Goal: Information Seeking & Learning: Learn about a topic

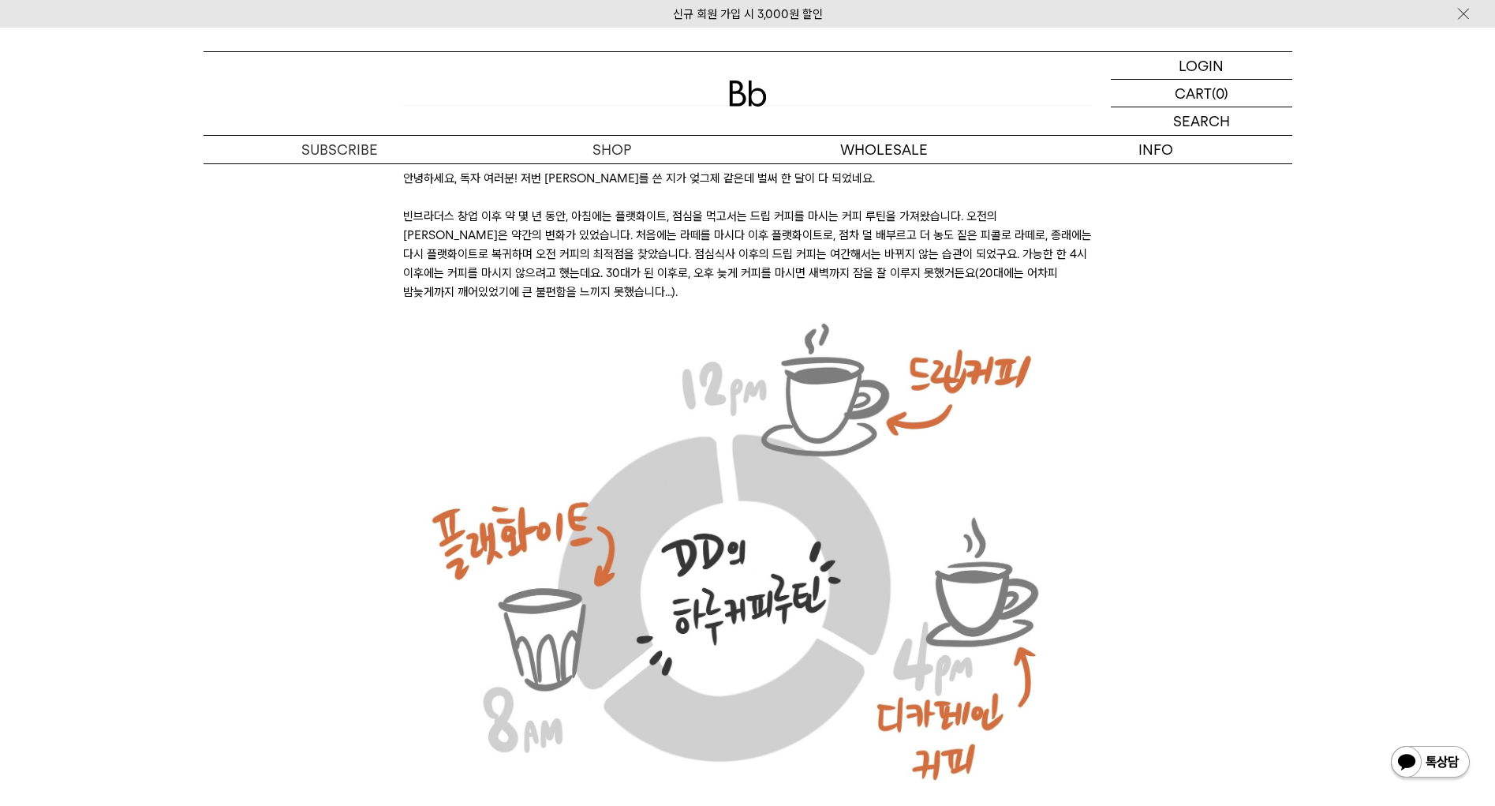
scroll to position [237, 0]
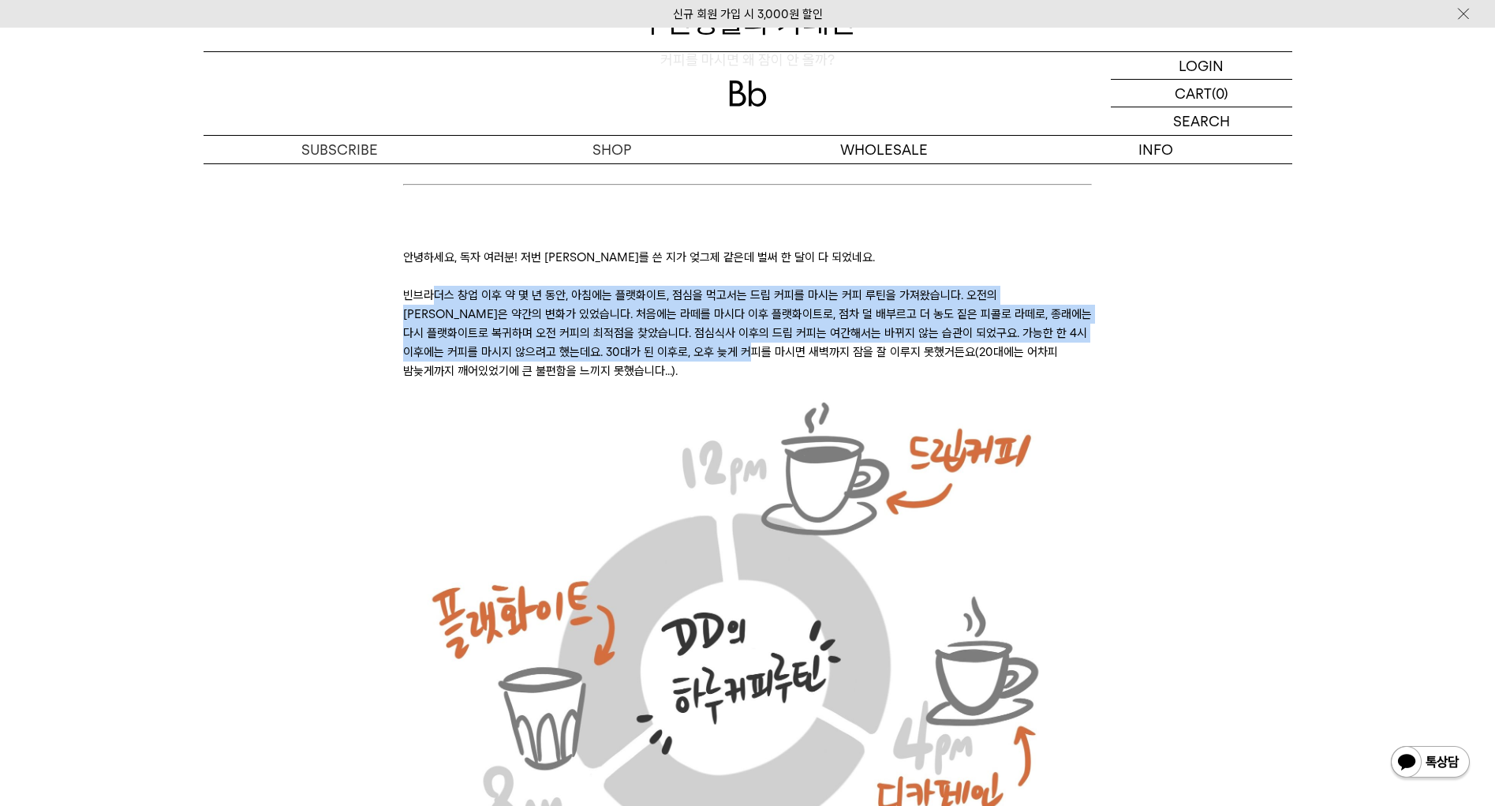
drag, startPoint x: 430, startPoint y: 294, endPoint x: 740, endPoint y: 350, distance: 315.2
click at [733, 352] on p "빈브라더스 창업 이후 약 몇 년 동안, 아침에는 플랫화이트, 점심을 먹고서는 드립 커피를 마시는 커피 루틴을 가져왔습니다. 오전의 [PERSO…" at bounding box center [747, 333] width 689 height 95
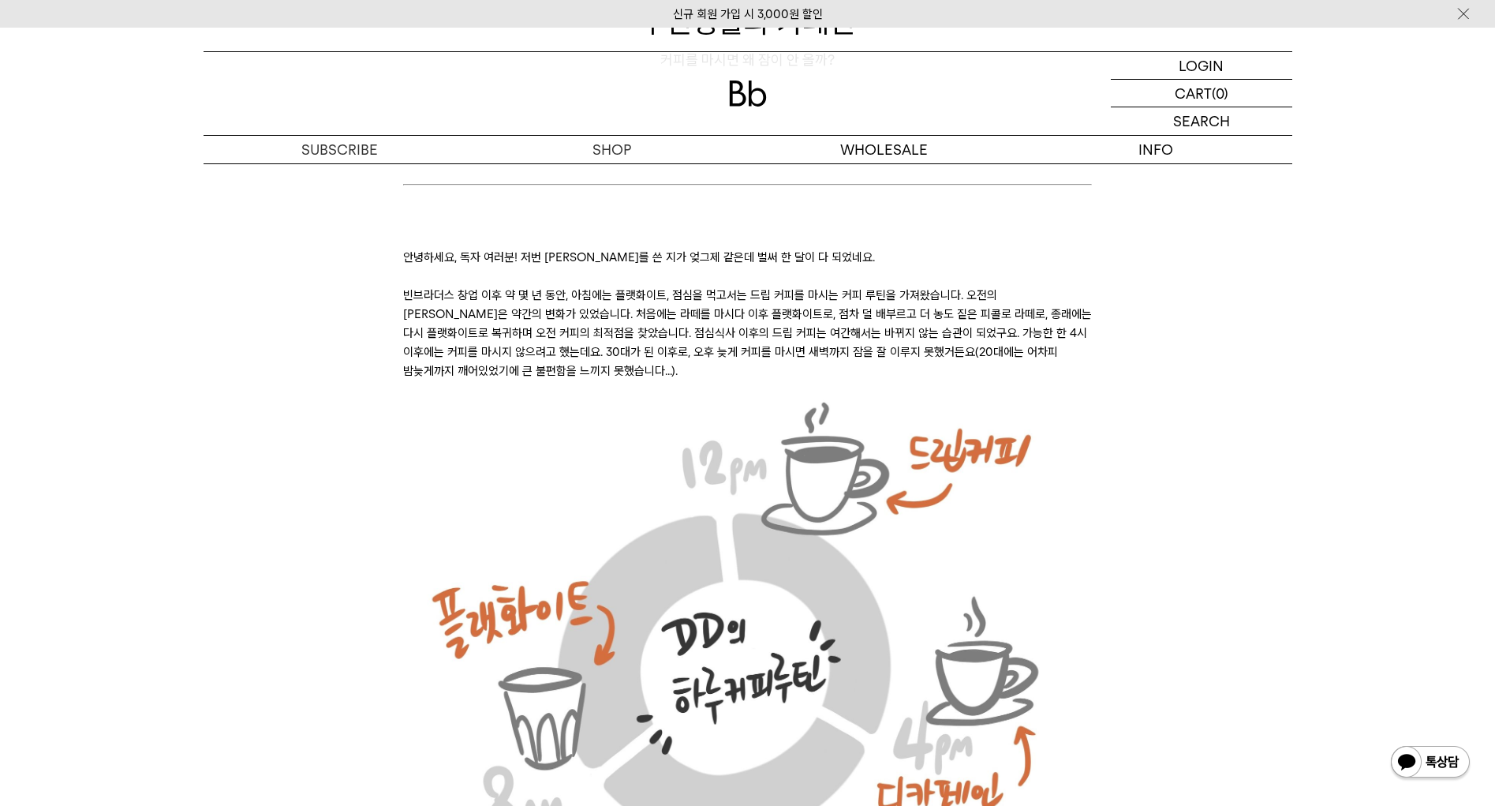
click at [766, 350] on p "빈브라더스 창업 이후 약 몇 년 동안, 아침에는 플랫화이트, 점심을 먹고서는 드립 커피를 마시는 커피 루틴을 가져왔습니다. 오전의 [PERSO…" at bounding box center [747, 333] width 689 height 95
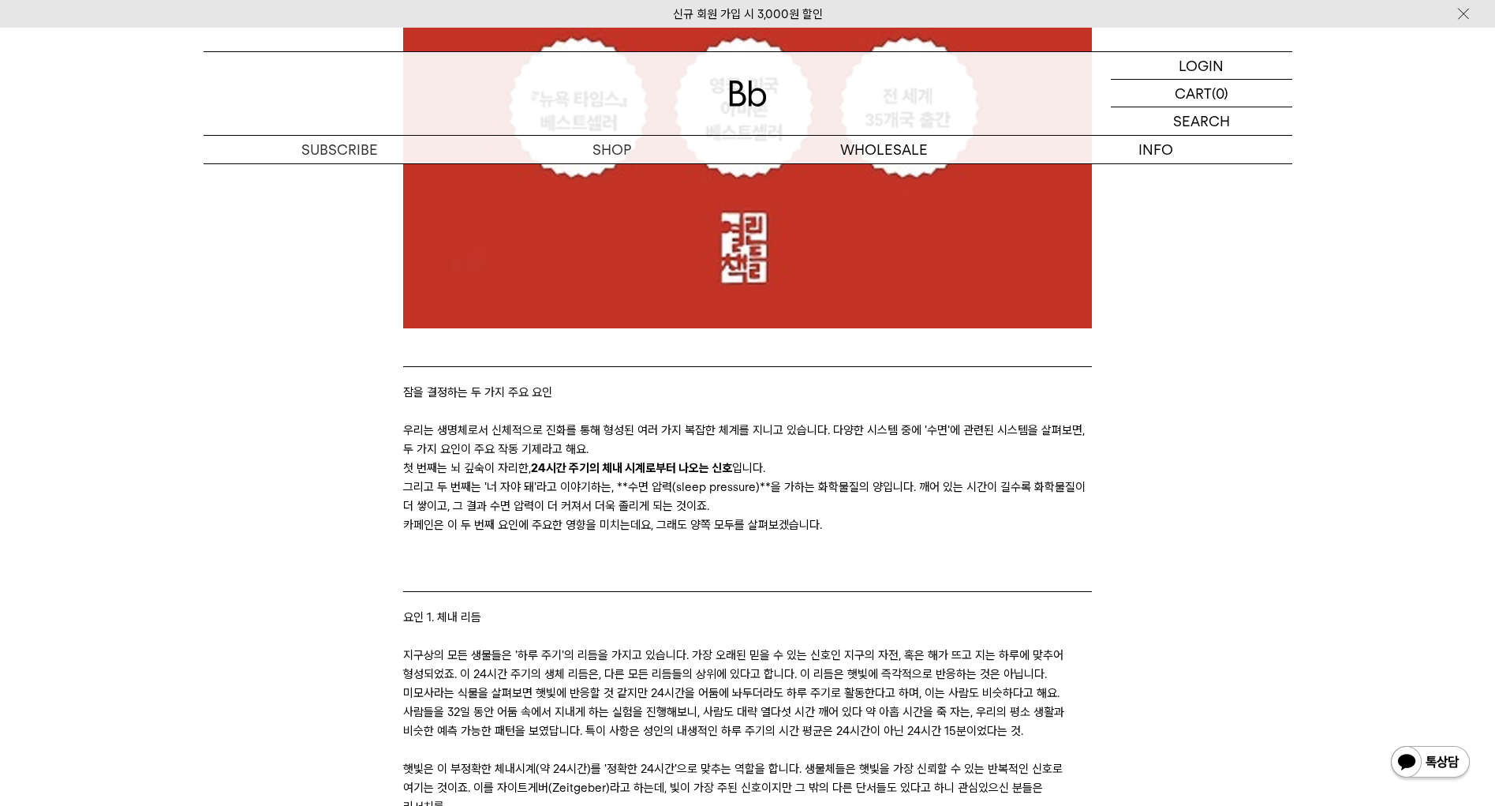
scroll to position [2131, 0]
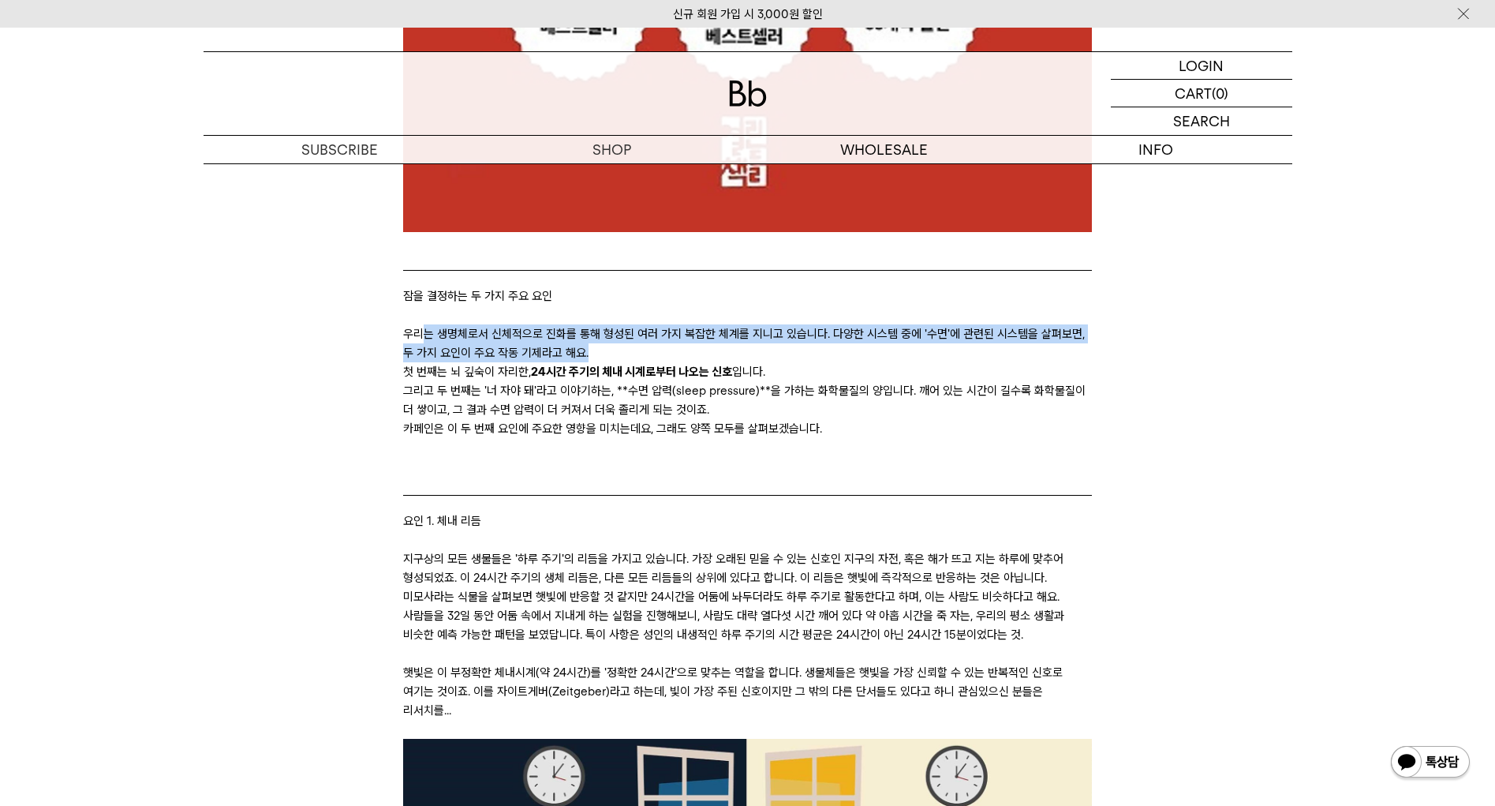
drag, startPoint x: 423, startPoint y: 338, endPoint x: 1007, endPoint y: 350, distance: 584.1
click at [993, 346] on p "우리는 생명체로서 신체적으로 진화를 통해 형성된 여러 가지 복잡한 체계를 지니고 있습니다. 다양한 시스템 중에 '수면'에 관련된 시스템을 살펴…" at bounding box center [747, 343] width 689 height 38
click at [1039, 357] on p "우리는 생명체로서 신체적으로 진화를 통해 형성된 여러 가지 복잡한 체계를 지니고 있습니다. 다양한 시스템 중에 '수면'에 관련된 시스템을 살펴…" at bounding box center [747, 343] width 689 height 38
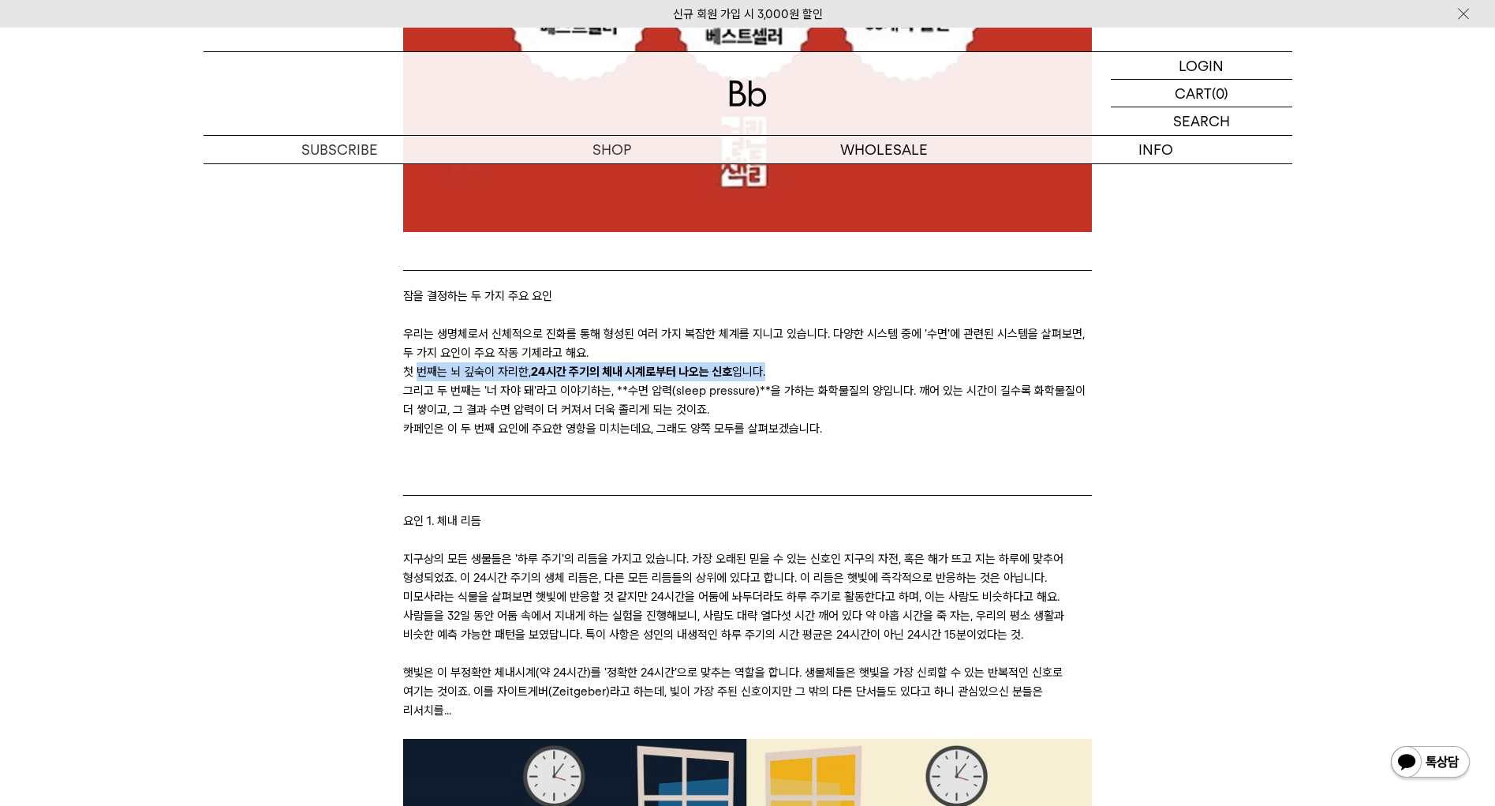
drag, startPoint x: 420, startPoint y: 372, endPoint x: 818, endPoint y: 376, distance: 397.8
click at [809, 376] on li "첫 번째는 뇌 깊숙이 자리한, 24시간 주기의 체내 시계로부터 나오는 신호 입니다." at bounding box center [747, 371] width 689 height 19
click at [818, 376] on li "첫 번째는 뇌 깊숙이 자리한, 24시간 주기의 체내 시계로부터 나오는 신호 입니다." at bounding box center [747, 371] width 689 height 19
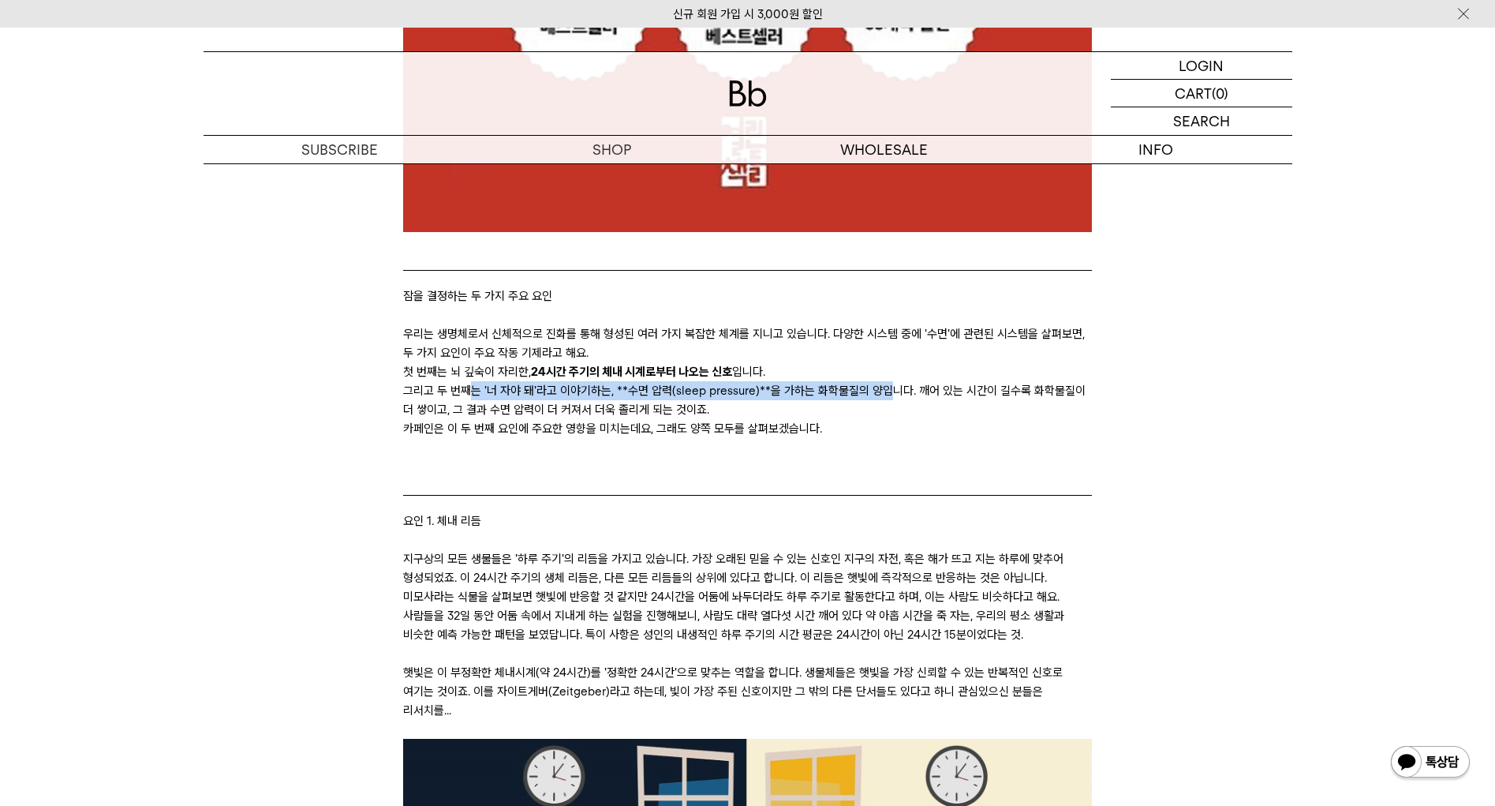
drag, startPoint x: 494, startPoint y: 392, endPoint x: 926, endPoint y: 392, distance: 432.5
click at [908, 392] on li "그리고 두 번째는 '너 자야 돼'라고 이야기하는, **수면 압력(sleep pressure)**을 가하는 화학물질의 양입니다. 깨어 있는 시간…" at bounding box center [747, 400] width 689 height 38
click at [926, 392] on li "그리고 두 번째는 '너 자야 돼'라고 이야기하는, **수면 압력(sleep pressure)**을 가하는 화학물질의 양입니다. 깨어 있는 시간…" at bounding box center [747, 400] width 689 height 38
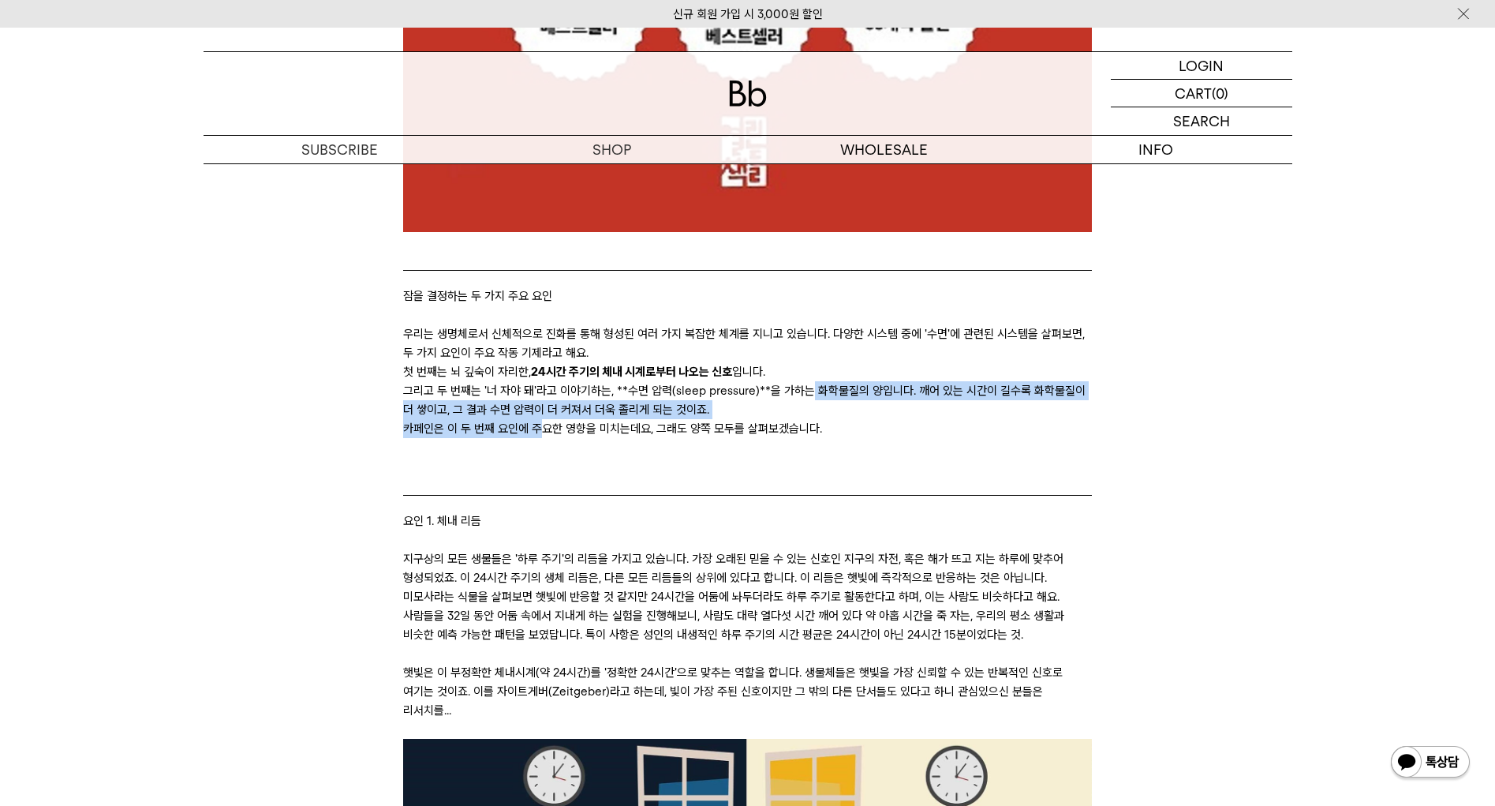
drag, startPoint x: 807, startPoint y: 391, endPoint x: 545, endPoint y: 431, distance: 265.0
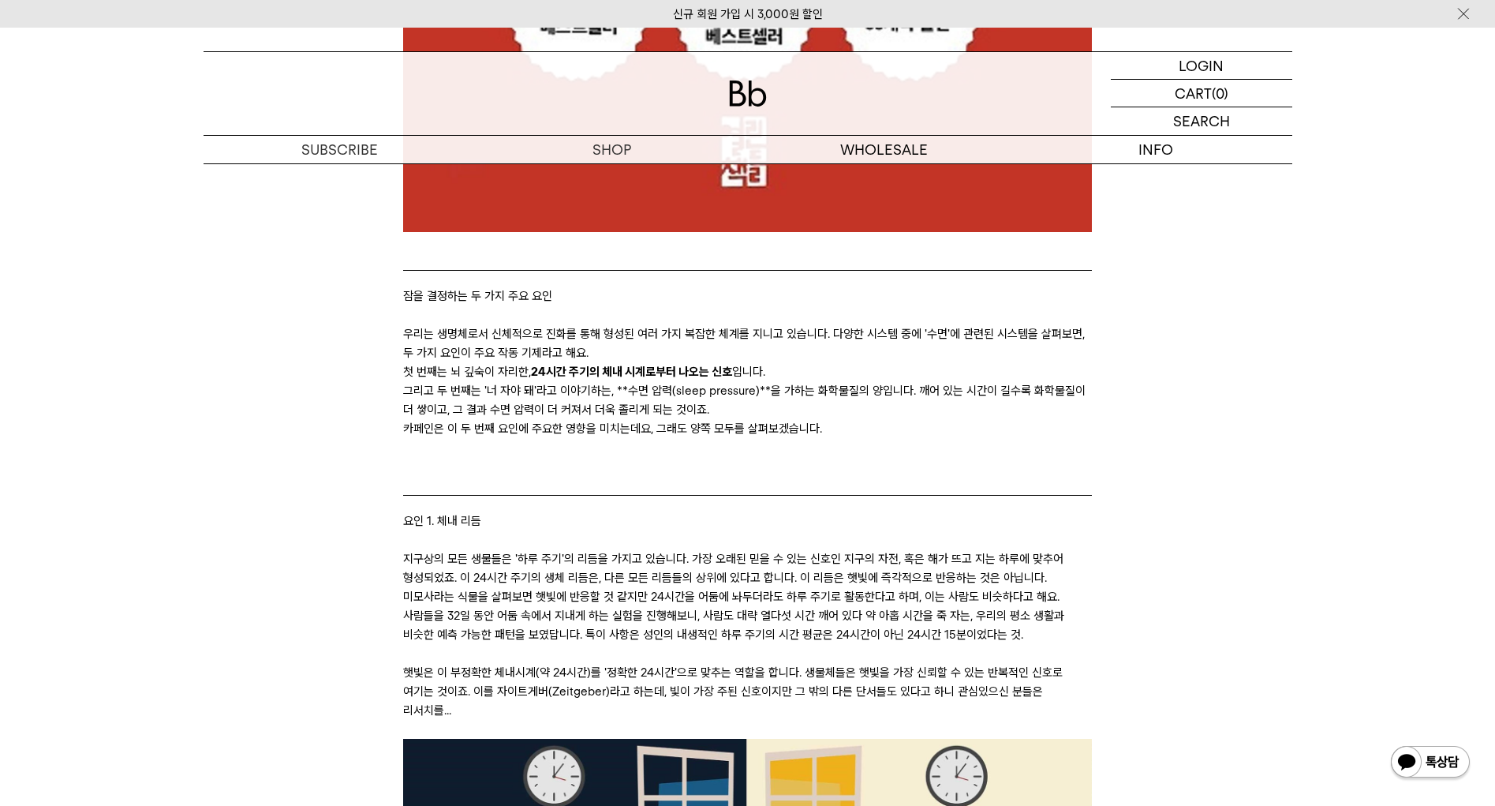
click at [649, 432] on p "카페인은 이 두 번째 요인에 주요한 영향을 미치는데요, 그래도 양쪽 모두를 살펴보겠습니다." at bounding box center [747, 428] width 689 height 19
drag, startPoint x: 515, startPoint y: 431, endPoint x: 780, endPoint y: 432, distance: 265.2
click at [780, 432] on p "카페인은 이 두 번째 요인에 주요한 영향을 미치는데요, 그래도 양쪽 모두를 살펴보겠습니다." at bounding box center [747, 428] width 689 height 19
click at [788, 432] on p "카페인은 이 두 번째 요인에 주요한 영향을 미치는데요, 그래도 양쪽 모두를 살펴보겠습니다." at bounding box center [747, 428] width 689 height 19
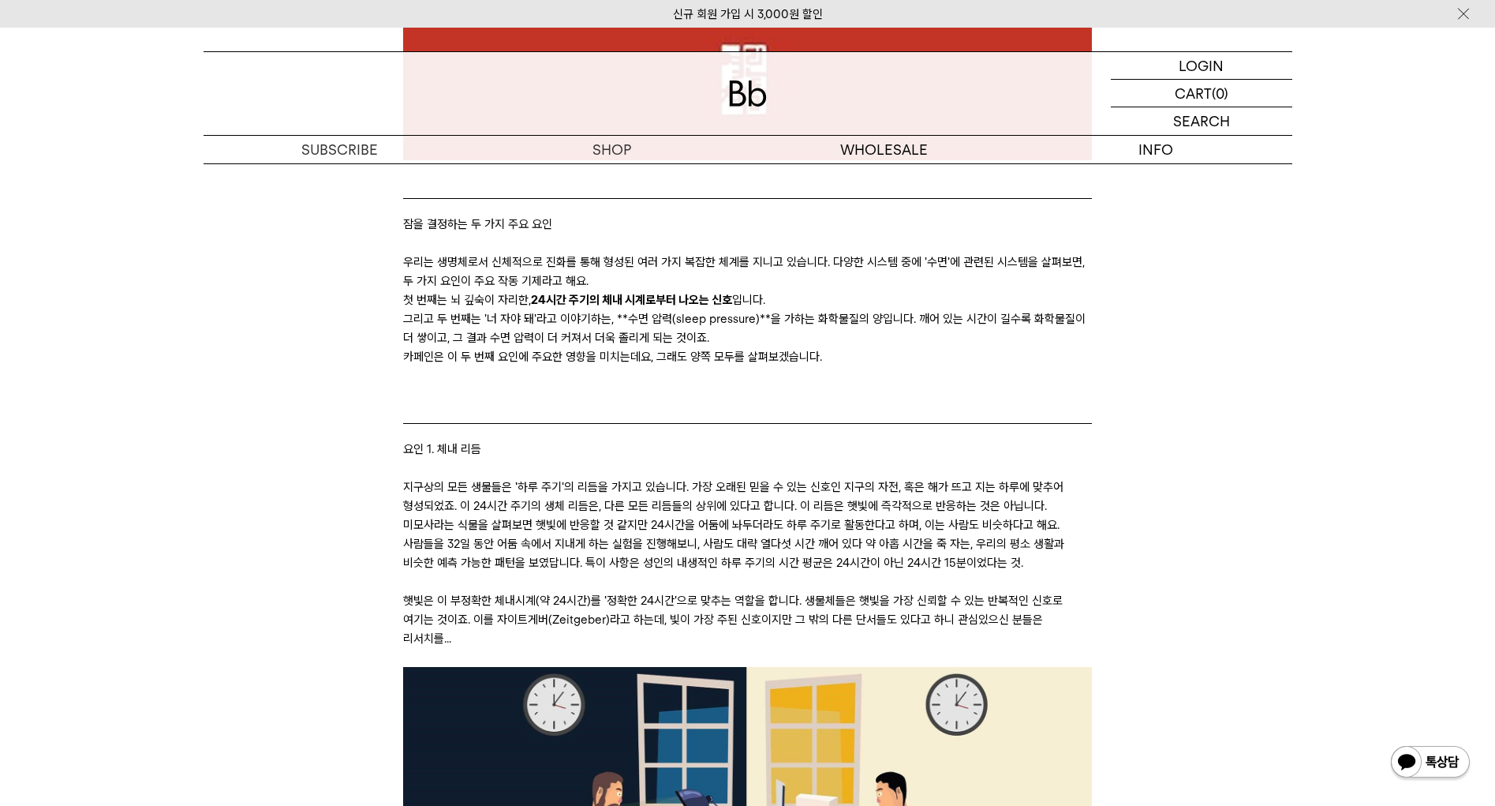
scroll to position [2289, 0]
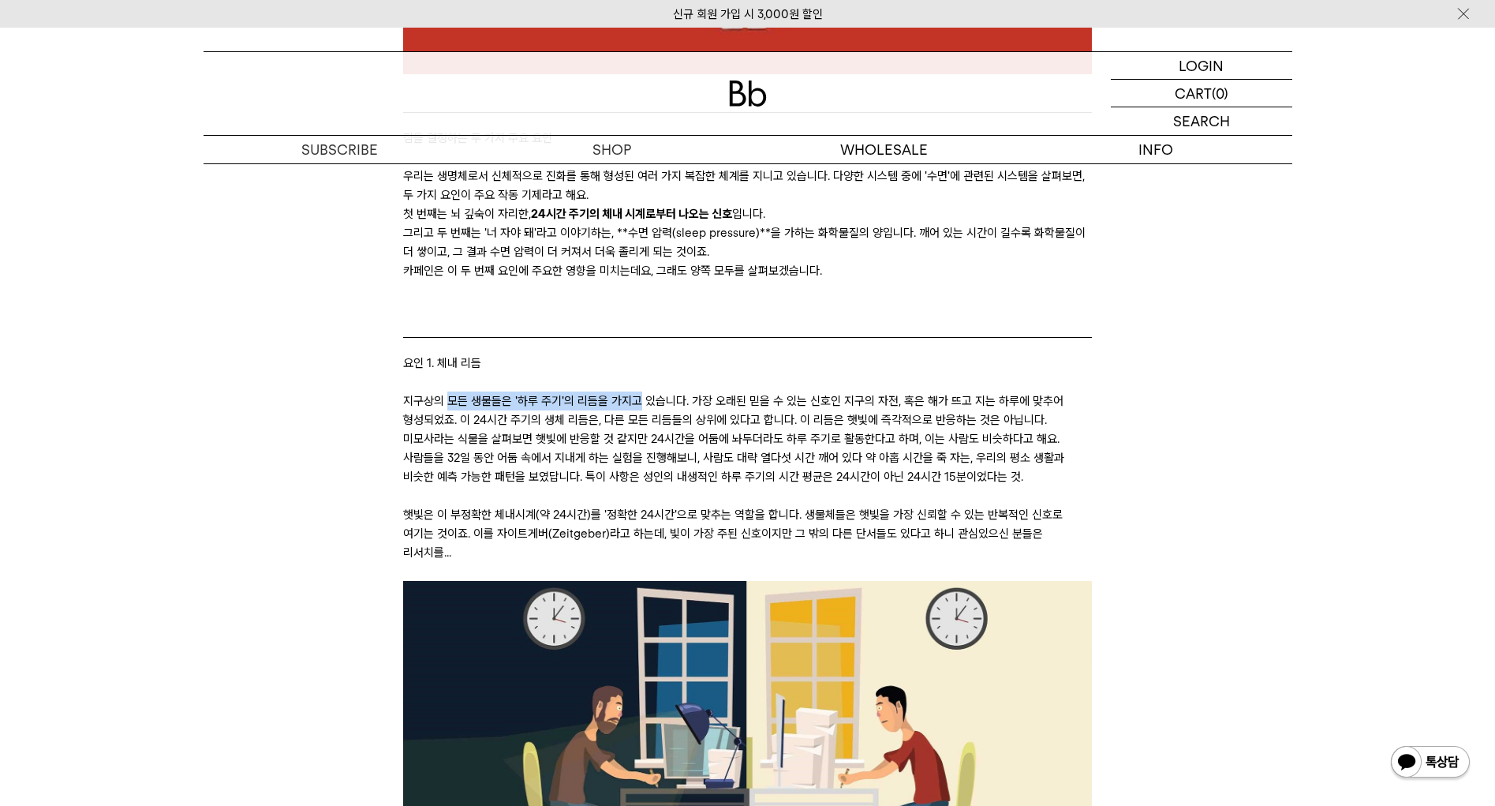
drag, startPoint x: 447, startPoint y: 402, endPoint x: 769, endPoint y: 406, distance: 321.2
click at [739, 406] on p "지구상의 모든 생물들은 '하루 주기'의 리듬을 가지고 있습니다. 가장 오래된 믿을 수 있는 신호인 지구의 자전, 혹은 해가 뜨고 지는 하루에 …" at bounding box center [747, 438] width 689 height 95
click at [769, 406] on p "지구상의 모든 생물들은 '하루 주기'의 리듬을 가지고 있습니다. 가장 오래된 믿을 수 있는 신호인 지구의 자전, 혹은 해가 뜨고 지는 하루에 …" at bounding box center [747, 438] width 689 height 95
drag, startPoint x: 451, startPoint y: 414, endPoint x: 812, endPoint y: 424, distance: 360.8
click at [795, 424] on p "지구상의 모든 생물들은 '하루 주기'의 리듬을 가지고 있습니다. 가장 오래된 믿을 수 있는 신호인 지구의 자전, 혹은 해가 뜨고 지는 하루에 …" at bounding box center [747, 438] width 689 height 95
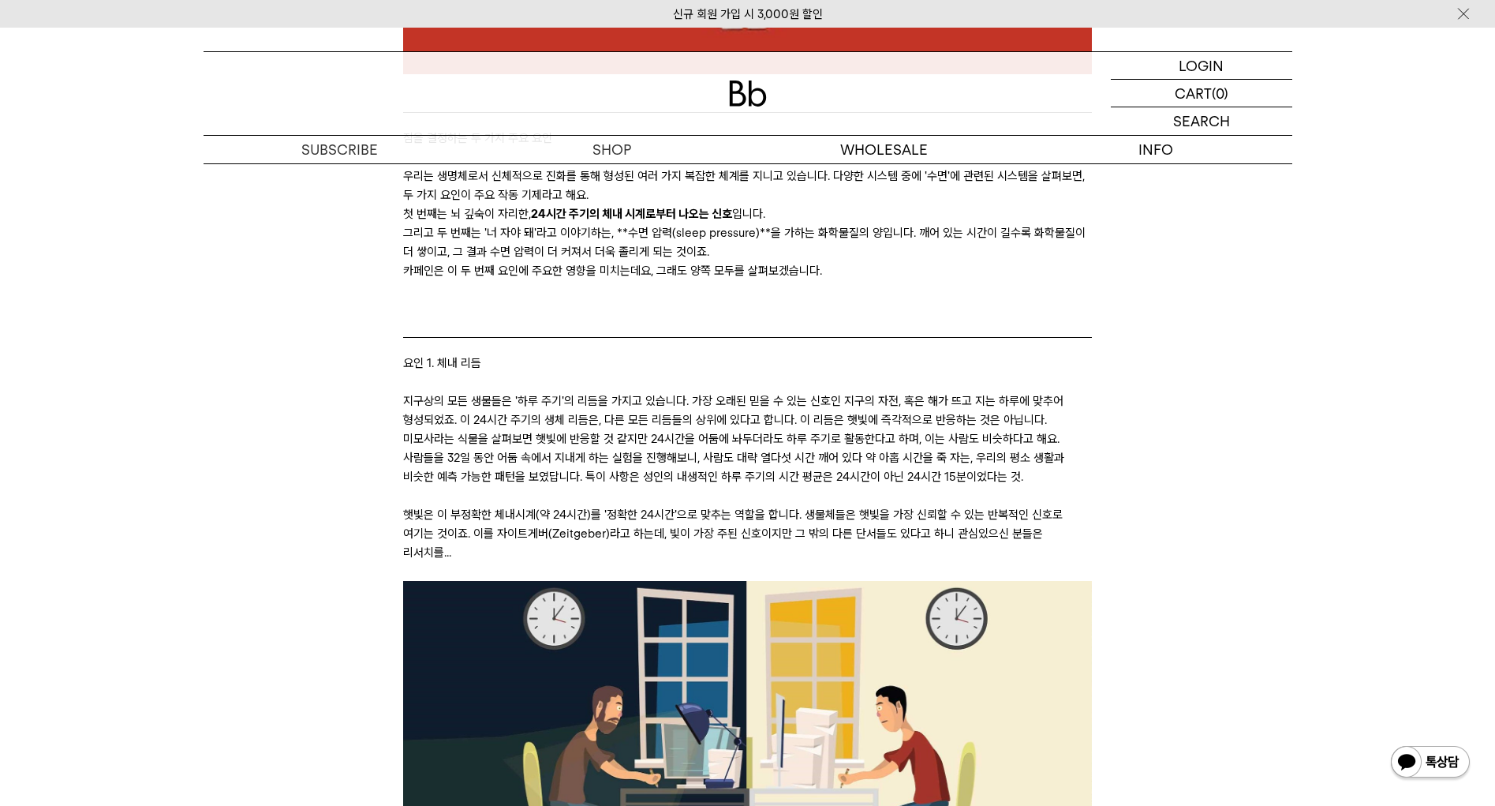
click at [812, 424] on p "지구상의 모든 생물들은 '하루 주기'의 리듬을 가지고 있습니다. 가장 오래된 믿을 수 있는 신호인 지구의 자전, 혹은 해가 뜨고 지는 하루에 …" at bounding box center [747, 438] width 689 height 95
drag, startPoint x: 683, startPoint y: 424, endPoint x: 994, endPoint y: 426, distance: 310.9
click at [983, 426] on p "지구상의 모든 생물들은 '하루 주기'의 리듬을 가지고 있습니다. 가장 오래된 믿을 수 있는 신호인 지구의 자전, 혹은 해가 뜨고 지는 하루에 …" at bounding box center [747, 438] width 689 height 95
click at [994, 426] on p "지구상의 모든 생물들은 '하루 주기'의 리듬을 가지고 있습니다. 가장 오래된 믿을 수 있는 신호인 지구의 자전, 혹은 해가 뜨고 지는 하루에 …" at bounding box center [747, 438] width 689 height 95
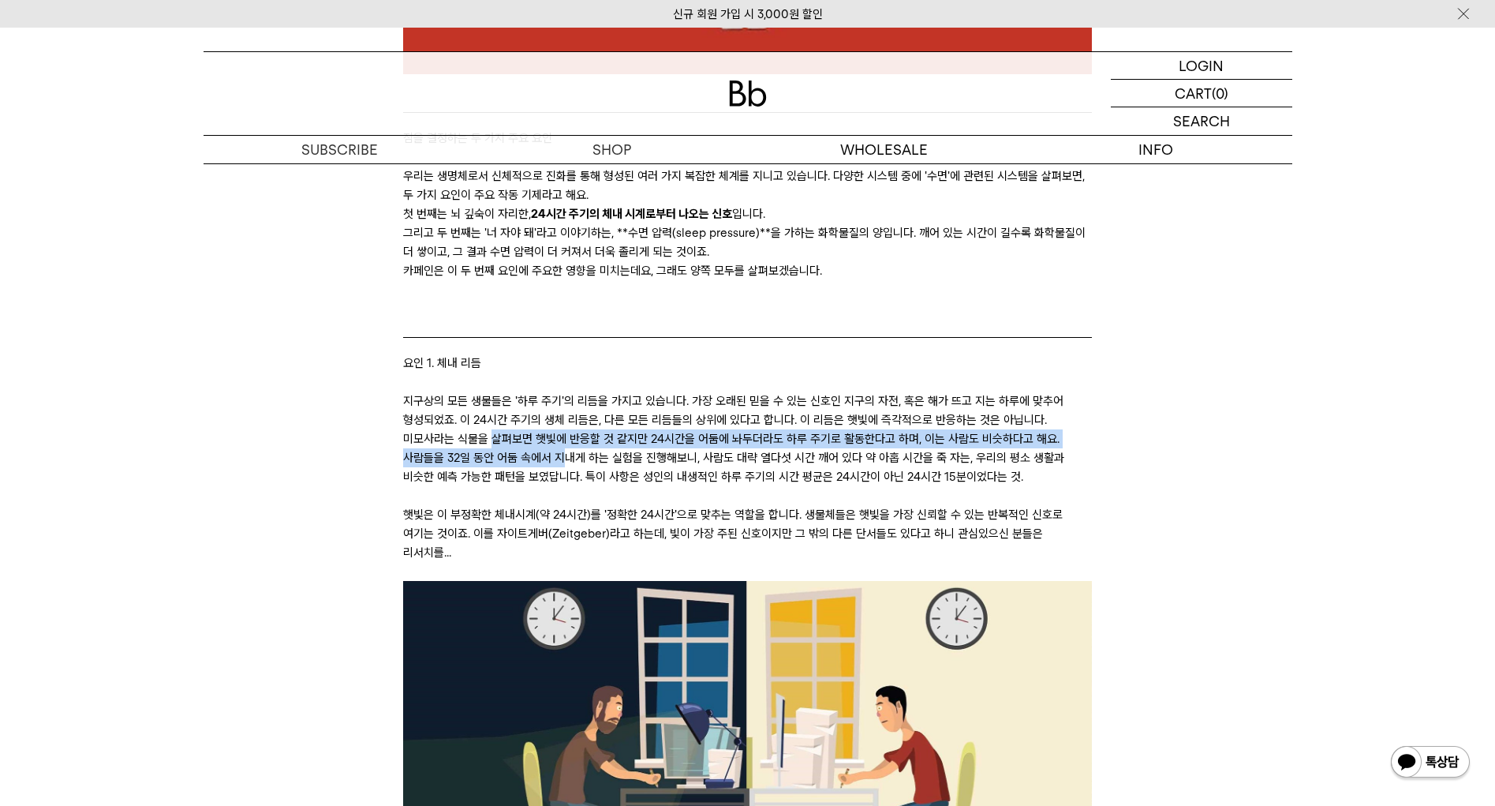
drag, startPoint x: 565, startPoint y: 450, endPoint x: 852, endPoint y: 450, distance: 287.3
click at [810, 450] on p "지구상의 모든 생물들은 '하루 주기'의 리듬을 가지고 있습니다. 가장 오래된 믿을 수 있는 신호인 지구의 자전, 혹은 해가 뜨고 지는 하루에 …" at bounding box center [747, 438] width 689 height 95
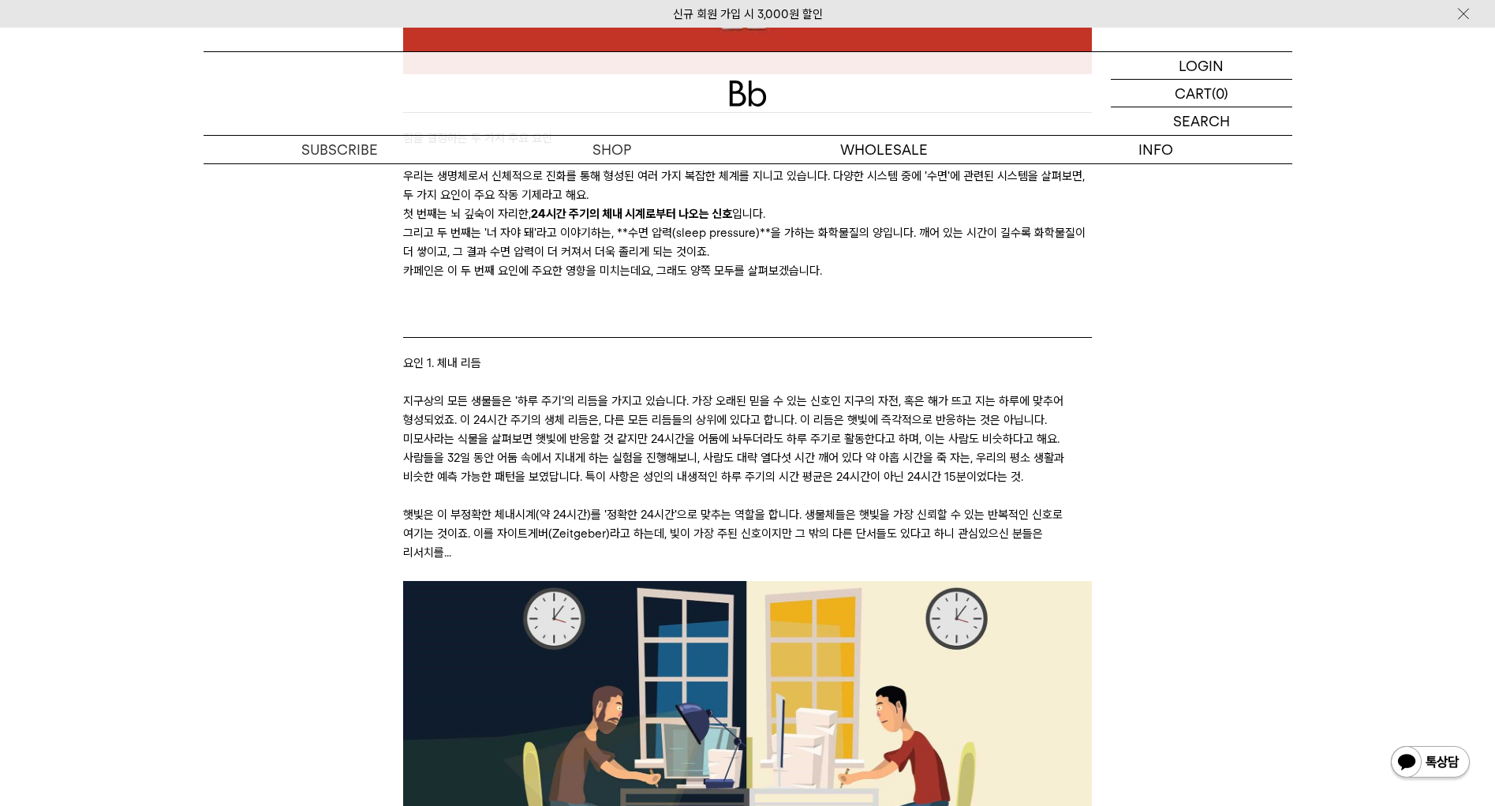
click at [876, 450] on p "지구상의 모든 생물들은 '하루 주기'의 리듬을 가지고 있습니다. 가장 오래된 믿을 수 있는 신호인 지구의 자전, 혹은 해가 뜨고 지는 하루에 …" at bounding box center [747, 438] width 689 height 95
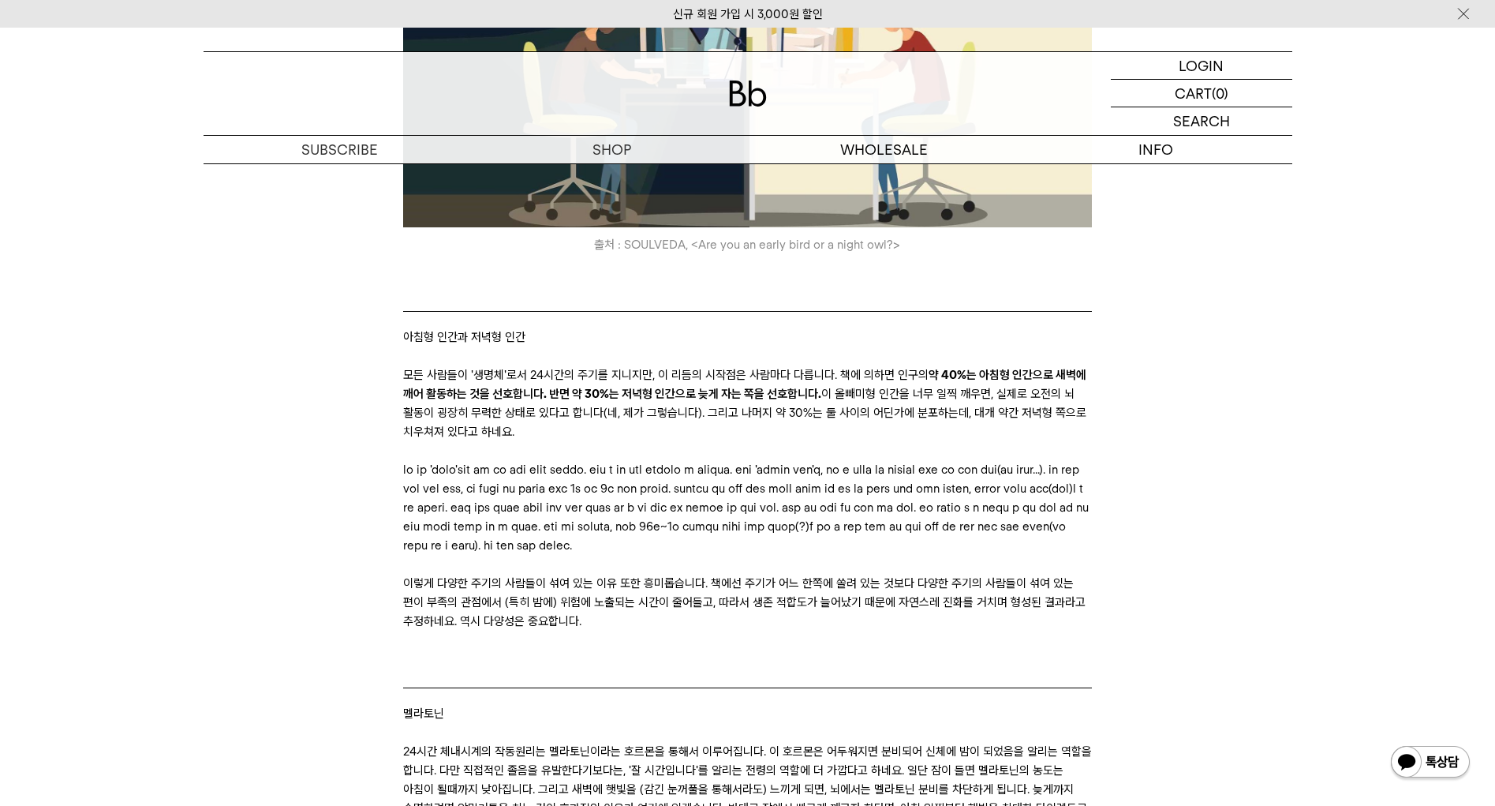
scroll to position [2999, 0]
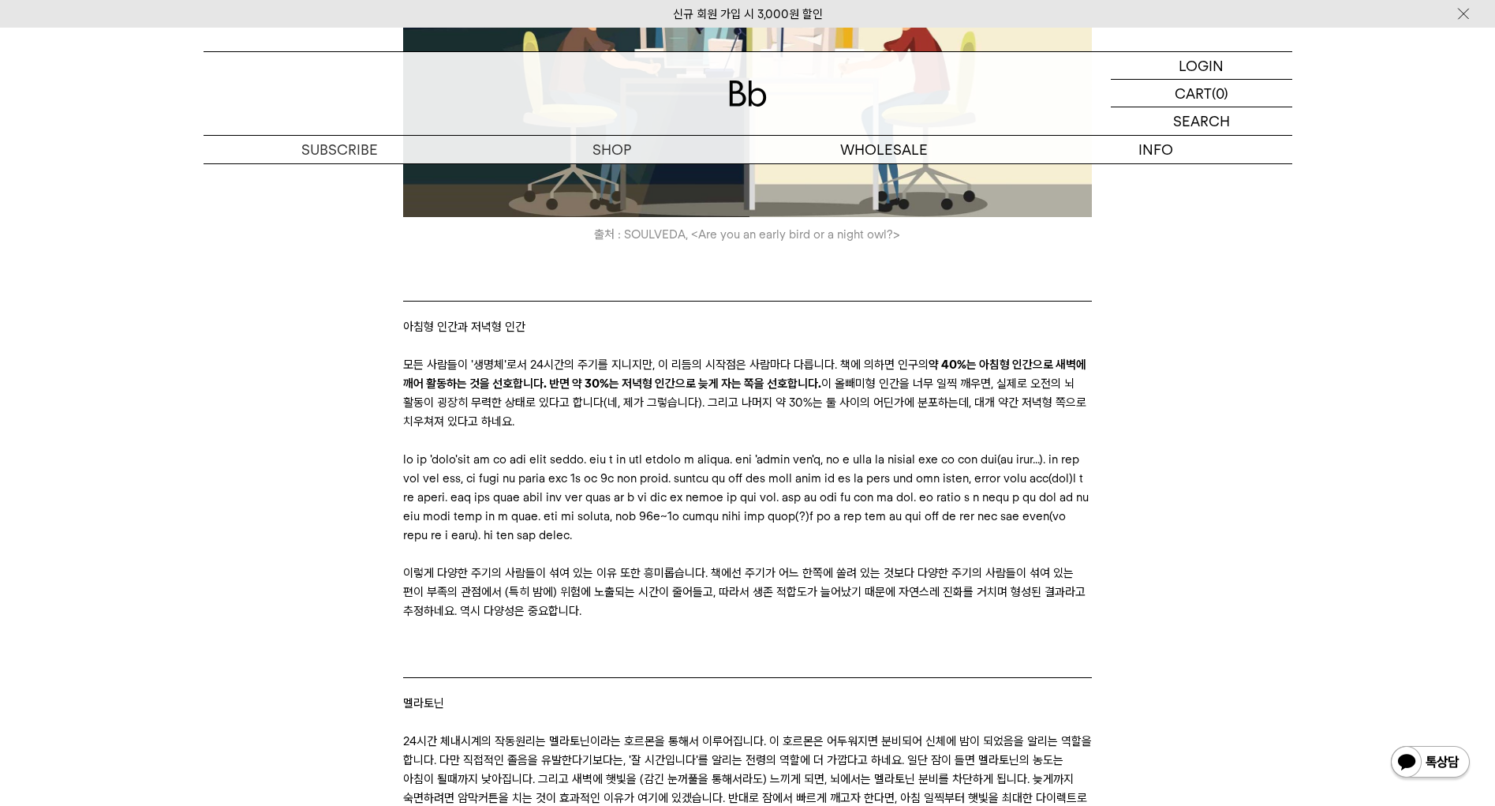
click at [761, 325] on blockquote "아침형 인간과 저녁형 인간" at bounding box center [747, 328] width 689 height 54
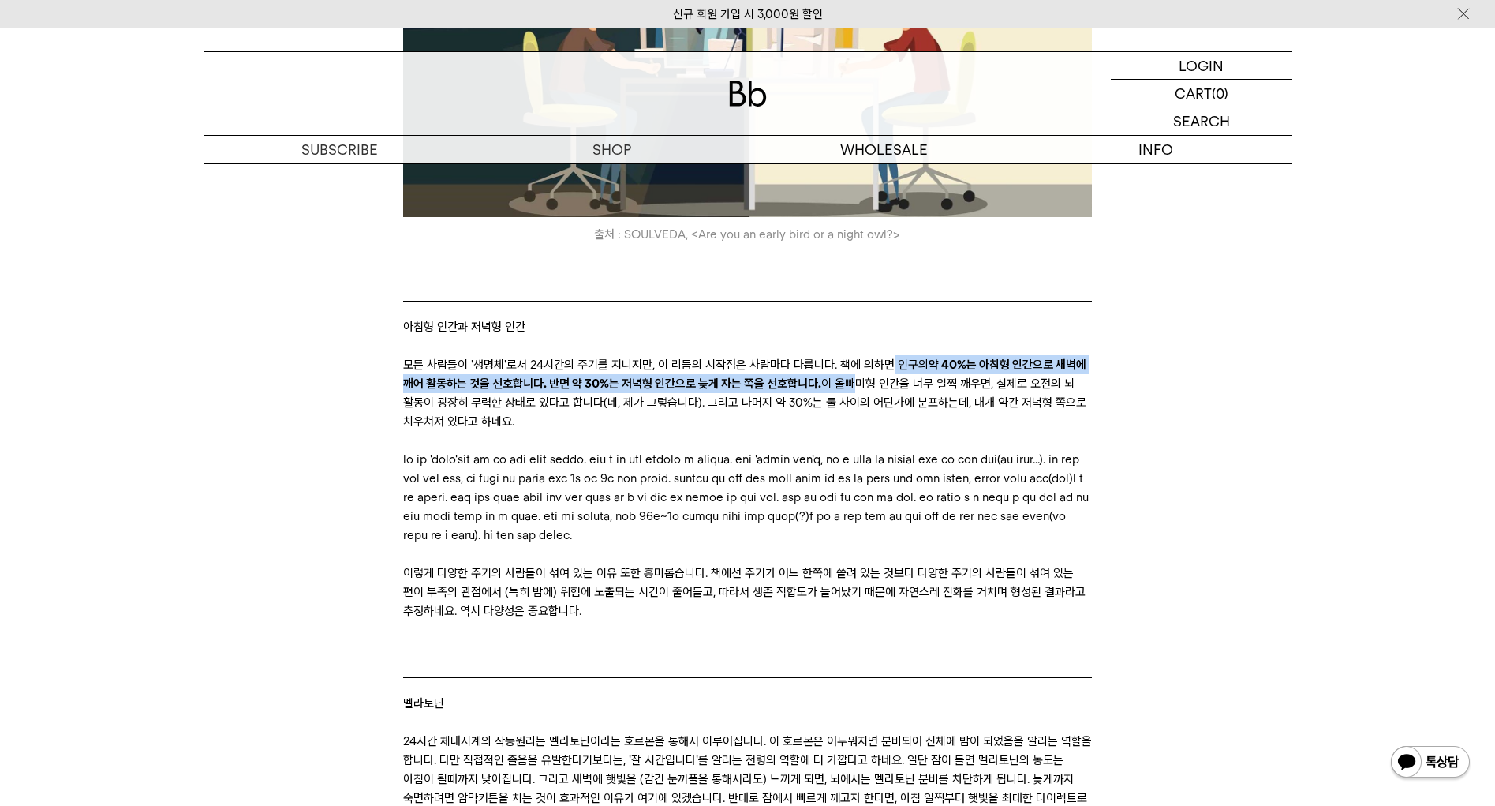
drag, startPoint x: 887, startPoint y: 347, endPoint x: 866, endPoint y: 365, distance: 26.9
click at [864, 365] on p "모든 사람들이 '생명체'로서 24시간의 주기를 지니지만, 이 리듬의 시작점은 사람마다 다릅니다. 책에 의하면 인구의 약 40%는 아침형 인간으…" at bounding box center [747, 393] width 689 height 76
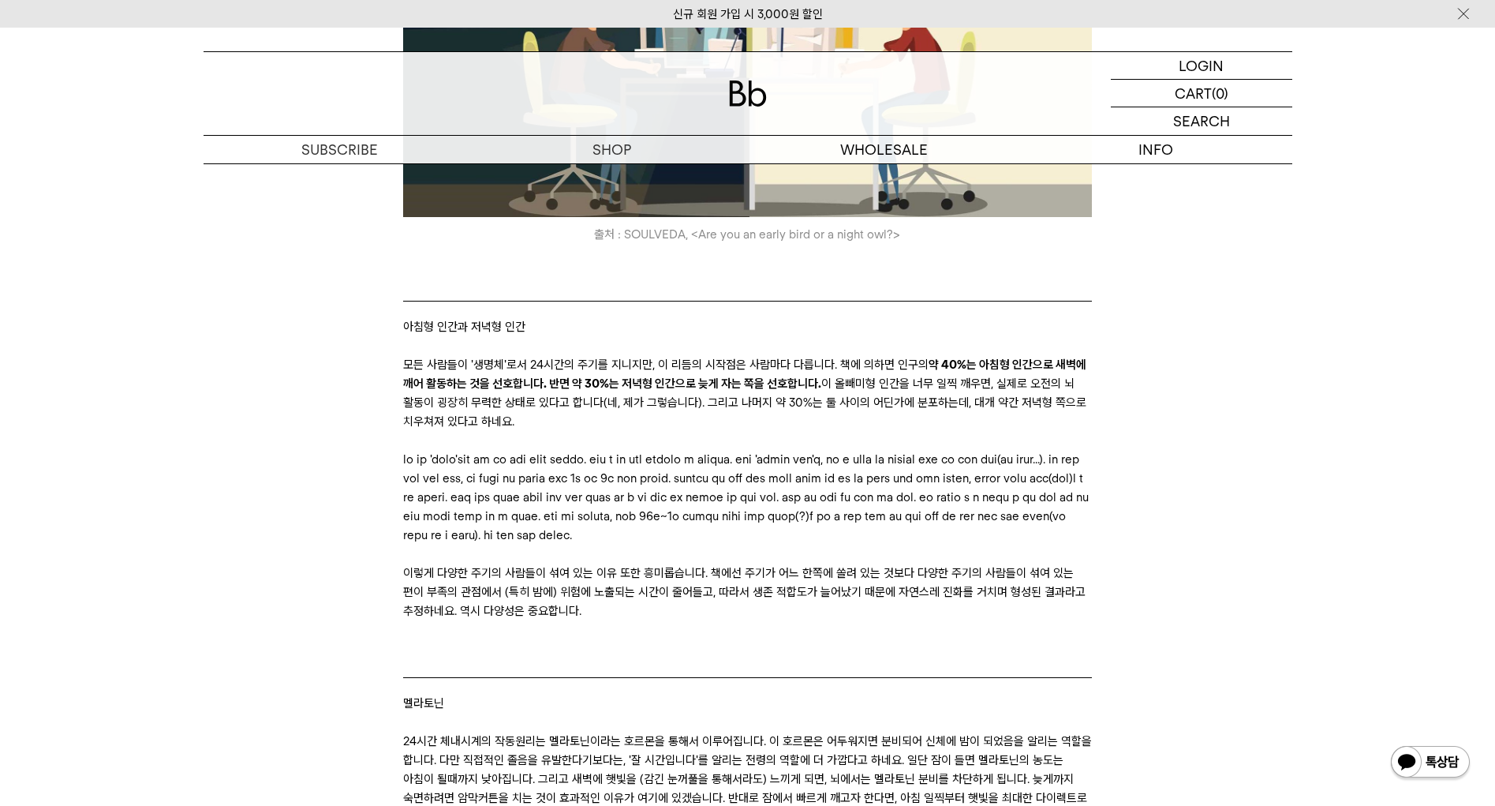
click at [878, 365] on p "모든 사람들이 '생명체'로서 24시간의 주기를 지니지만, 이 리듬의 시작점은 사람마다 다릅니다. 책에 의하면 인구의 약 40%는 아침형 인간으…" at bounding box center [747, 393] width 689 height 76
drag, startPoint x: 469, startPoint y: 383, endPoint x: 710, endPoint y: 382, distance: 241.5
click at [680, 384] on p "모든 사람들이 '생명체'로서 24시간의 주기를 지니지만, 이 리듬의 시작점은 사람마다 다릅니다. 책에 의하면 인구의 약 40%는 아침형 인간으…" at bounding box center [747, 393] width 689 height 76
click at [710, 382] on p "모든 사람들이 '생명체'로서 24시간의 주기를 지니지만, 이 리듬의 시작점은 사람마다 다릅니다. 책에 의하면 인구의 약 40%는 아침형 인간으…" at bounding box center [747, 393] width 689 height 76
drag, startPoint x: 683, startPoint y: 382, endPoint x: 936, endPoint y: 381, distance: 252.5
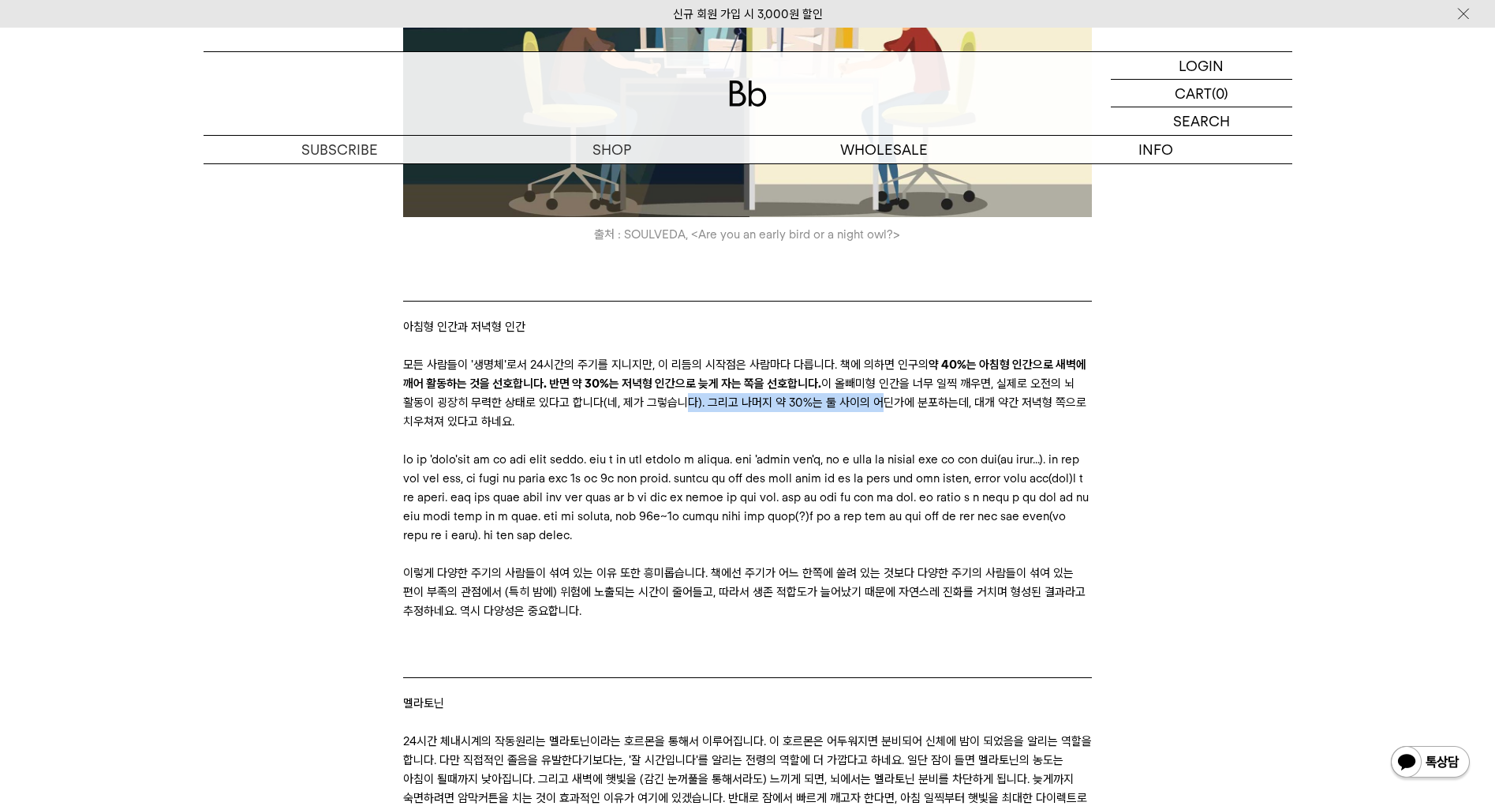
click at [923, 380] on p "모든 사람들이 '생명체'로서 24시간의 주기를 지니지만, 이 리듬의 시작점은 사람마다 다릅니다. 책에 의하면 인구의 약 40%는 아침형 인간으…" at bounding box center [747, 393] width 689 height 76
click at [936, 381] on p "모든 사람들이 '생명체'로서 24시간의 주기를 지니지만, 이 리듬의 시작점은 사람마다 다릅니다. 책에 의하면 인구의 약 40%는 아침형 인간으…" at bounding box center [747, 393] width 689 height 76
click at [498, 409] on p "모든 사람들이 '생명체'로서 24시간의 주기를 지니지만, 이 리듬의 시작점은 사람마다 다릅니다. 책에 의하면 인구의 약 40%는 아침형 인간으…" at bounding box center [747, 393] width 689 height 76
drag, startPoint x: 470, startPoint y: 436, endPoint x: 683, endPoint y: 439, distance: 212.3
click at [640, 450] on p at bounding box center [747, 497] width 689 height 95
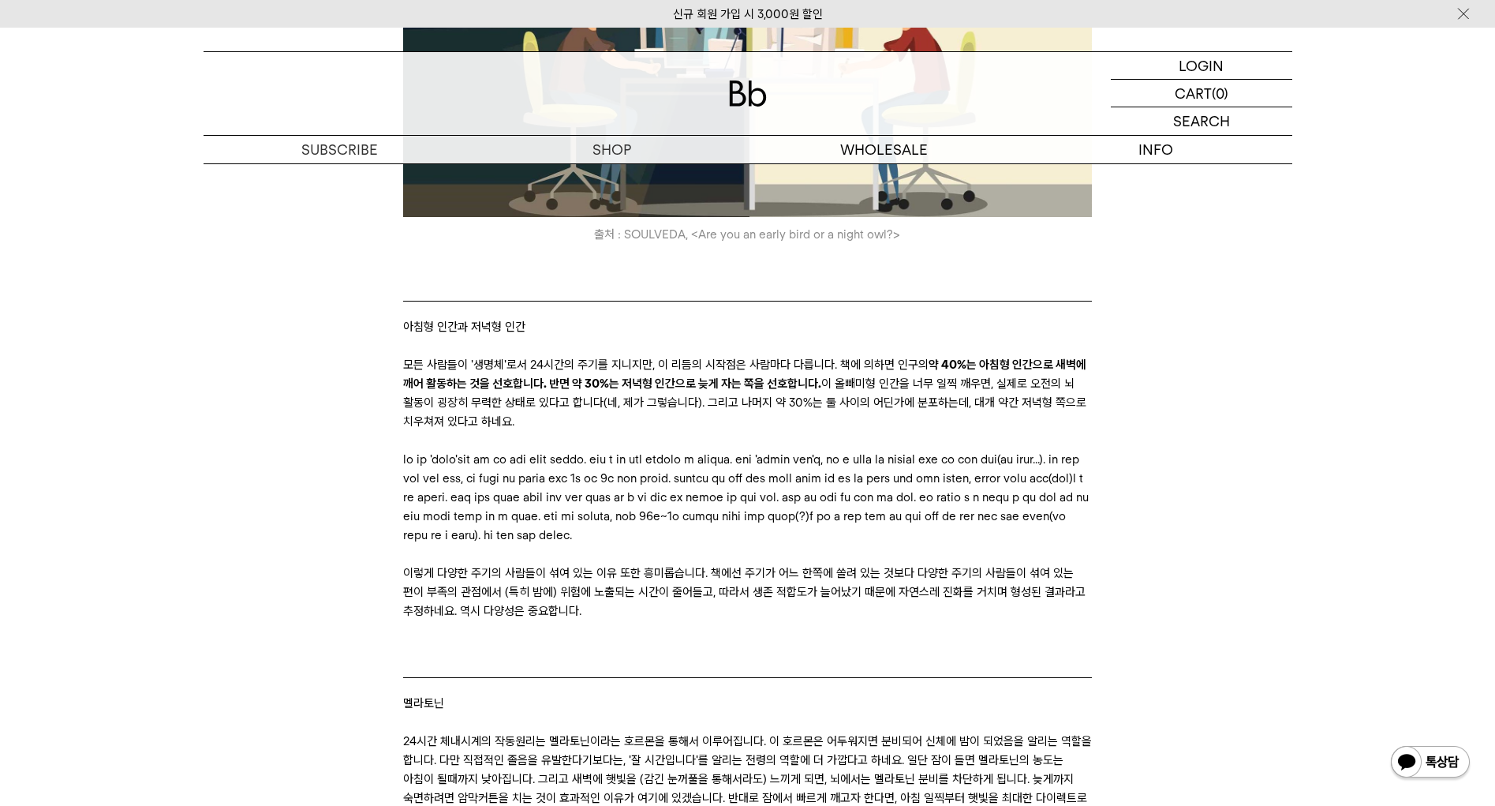
click at [683, 450] on p at bounding box center [747, 497] width 689 height 95
drag, startPoint x: 623, startPoint y: 438, endPoint x: 982, endPoint y: 438, distance: 358.3
click at [958, 450] on p at bounding box center [747, 497] width 689 height 95
click at [1005, 450] on p at bounding box center [747, 497] width 689 height 95
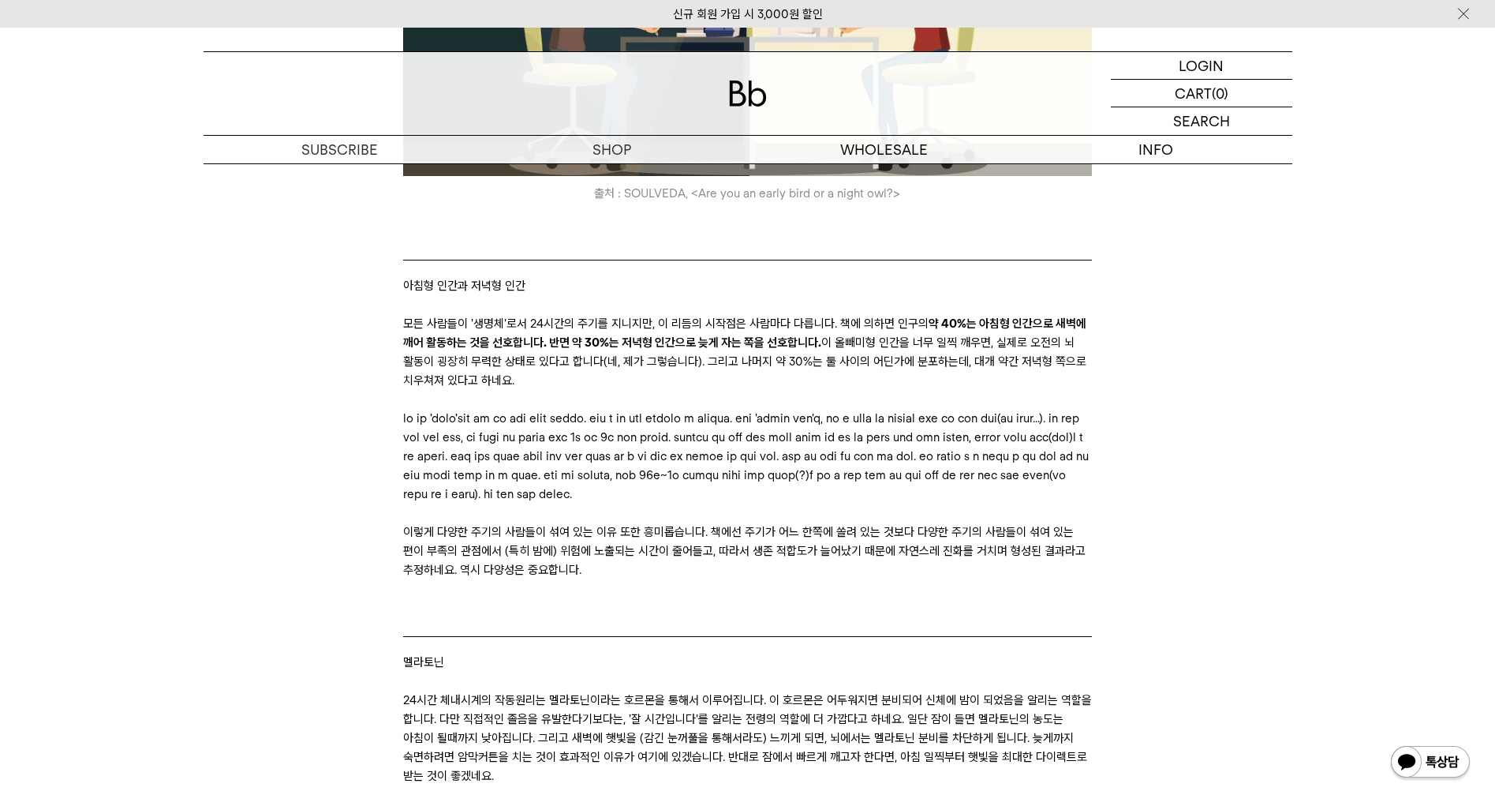
scroll to position [3078, 0]
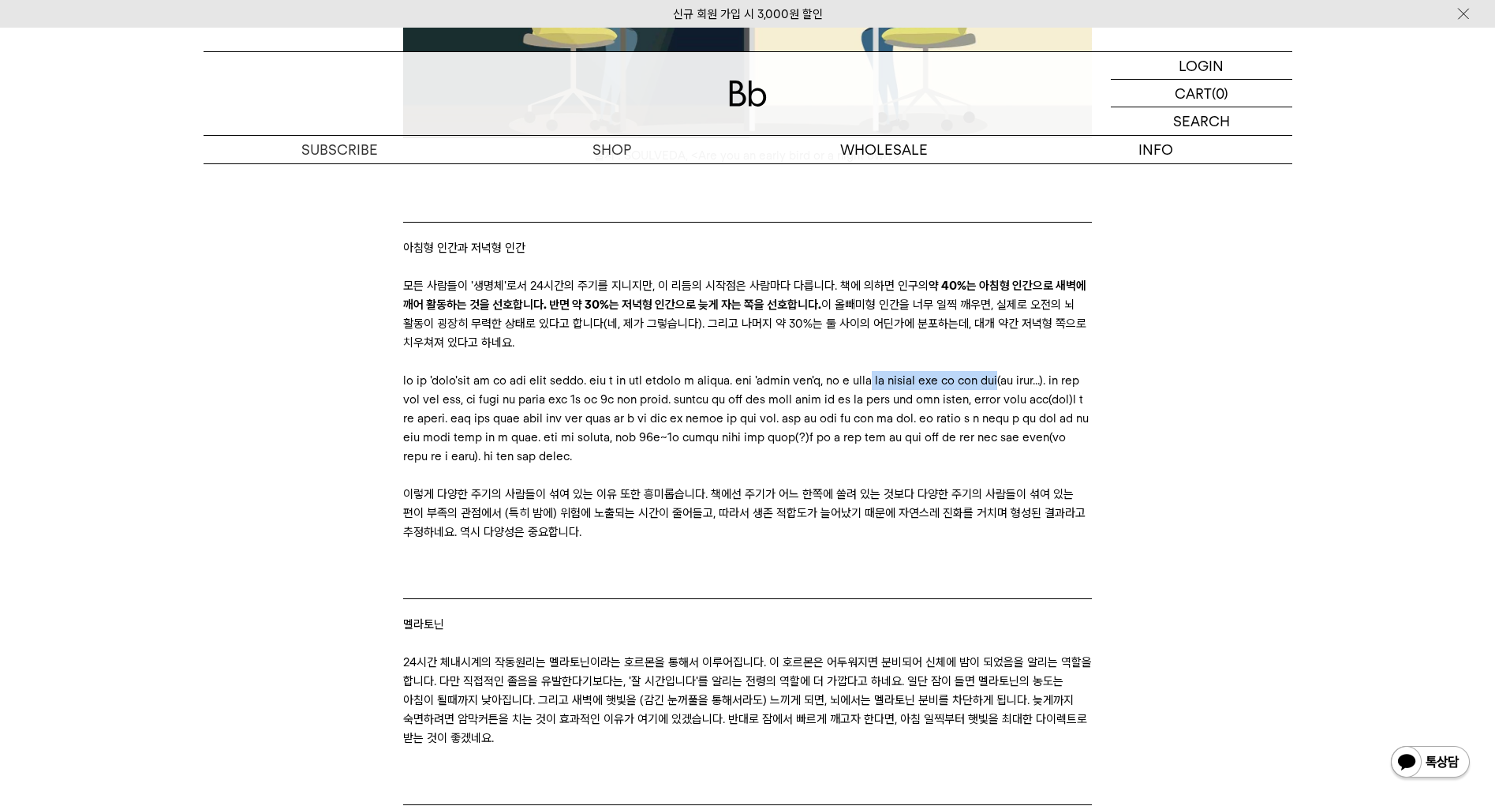
drag, startPoint x: 480, startPoint y: 379, endPoint x: 711, endPoint y: 387, distance: 231.4
click at [698, 387] on p at bounding box center [747, 418] width 689 height 95
click at [745, 387] on p at bounding box center [747, 418] width 689 height 95
click at [807, 444] on p at bounding box center [747, 418] width 689 height 95
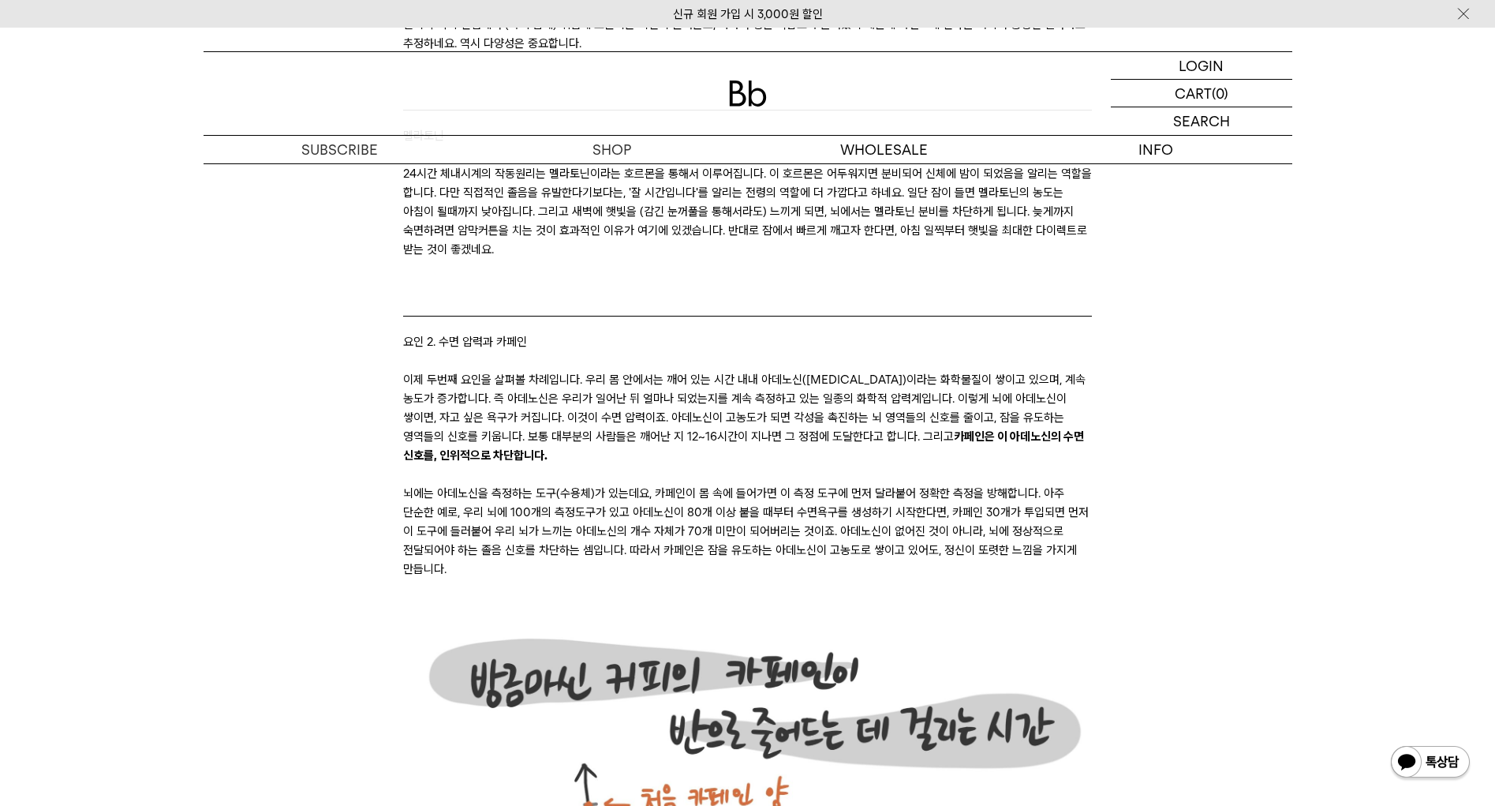
scroll to position [3630, 0]
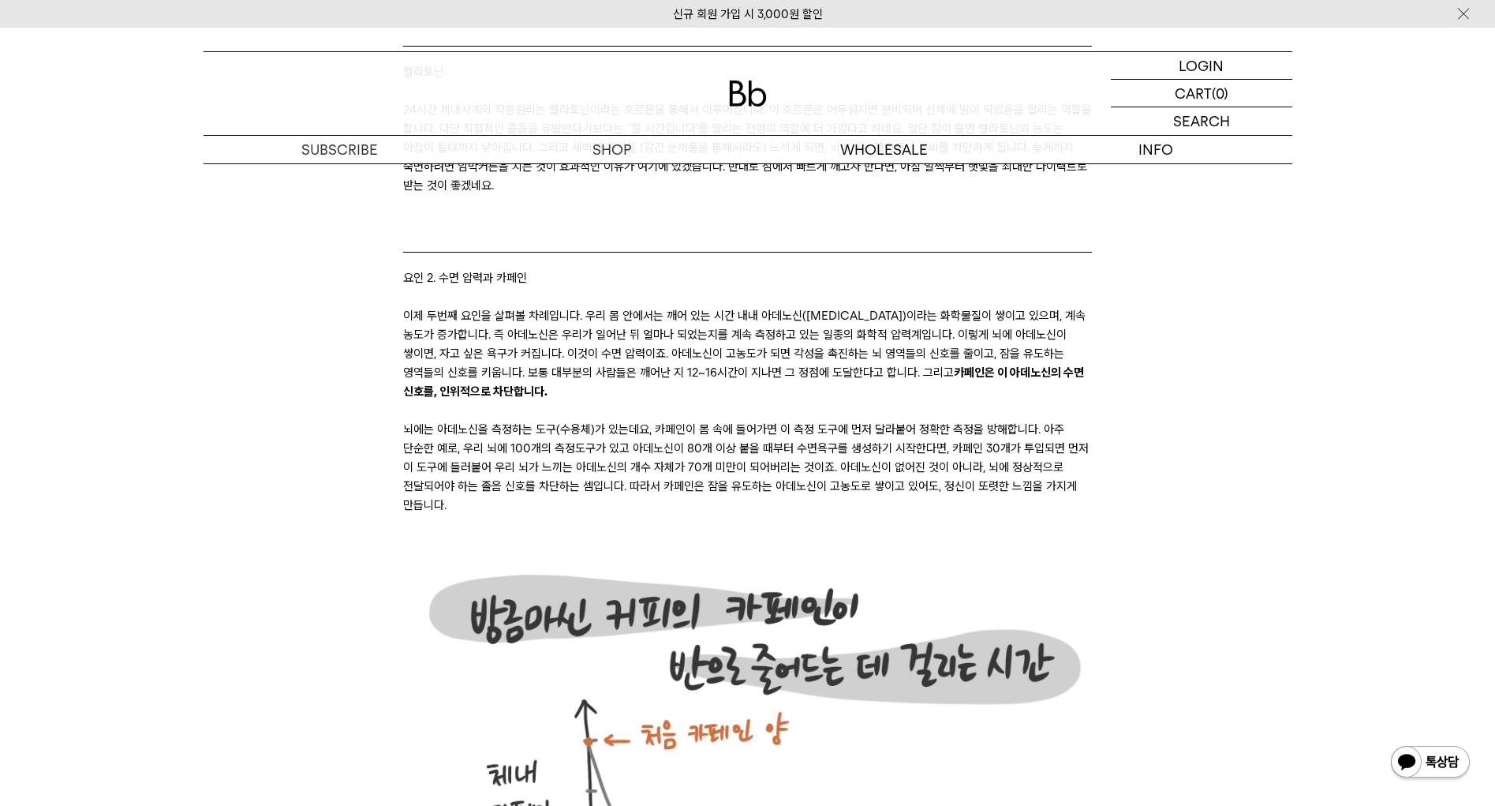
click at [534, 336] on p "이제 두번째 요인을 살펴볼 차례입니다. 우리 몸 안에서는 깨어 있는 시간 내내 아데노신([MEDICAL_DATA])이라는 화학물질이 쌓이고 있…" at bounding box center [747, 353] width 689 height 95
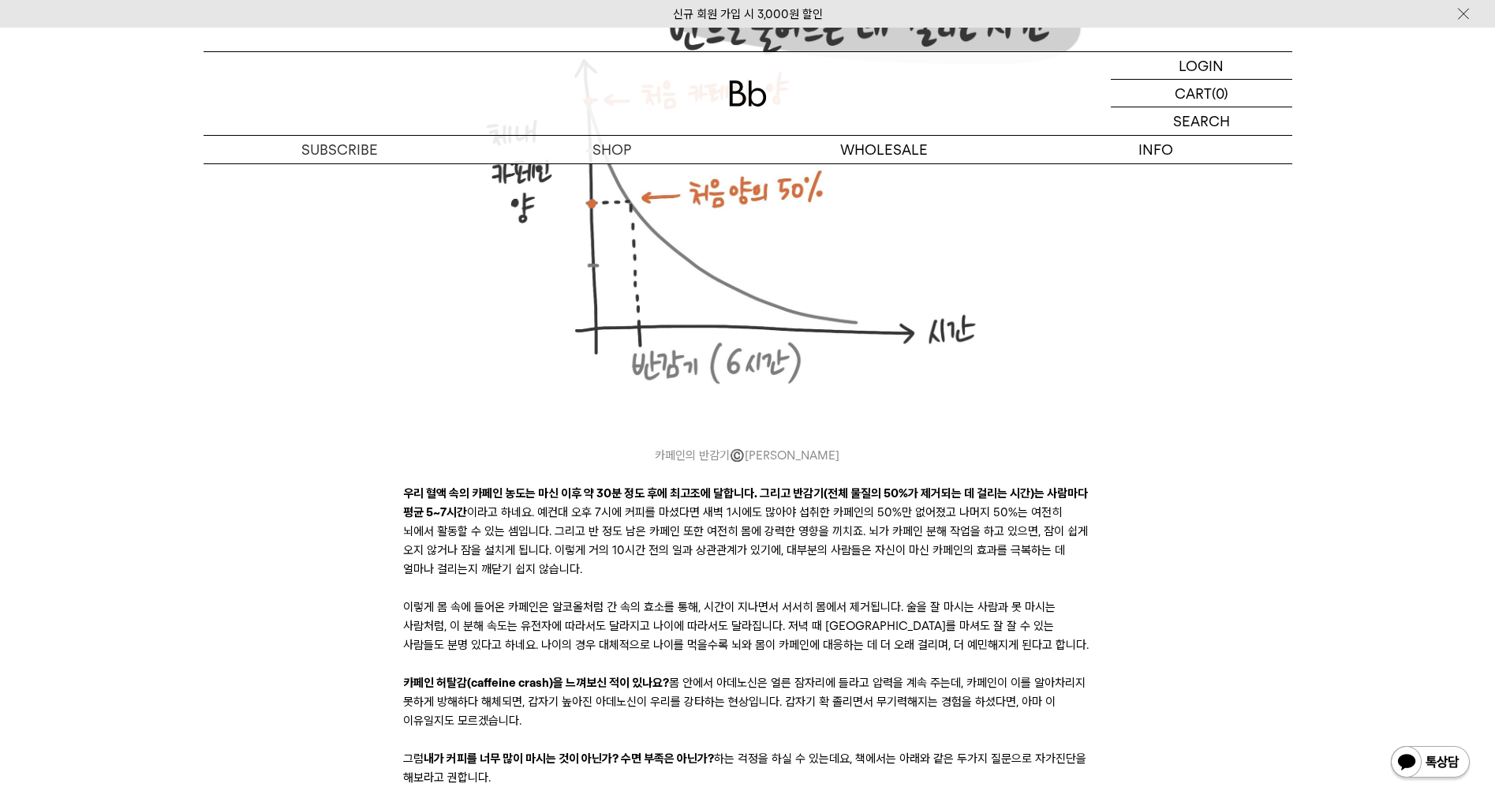
scroll to position [4419, 0]
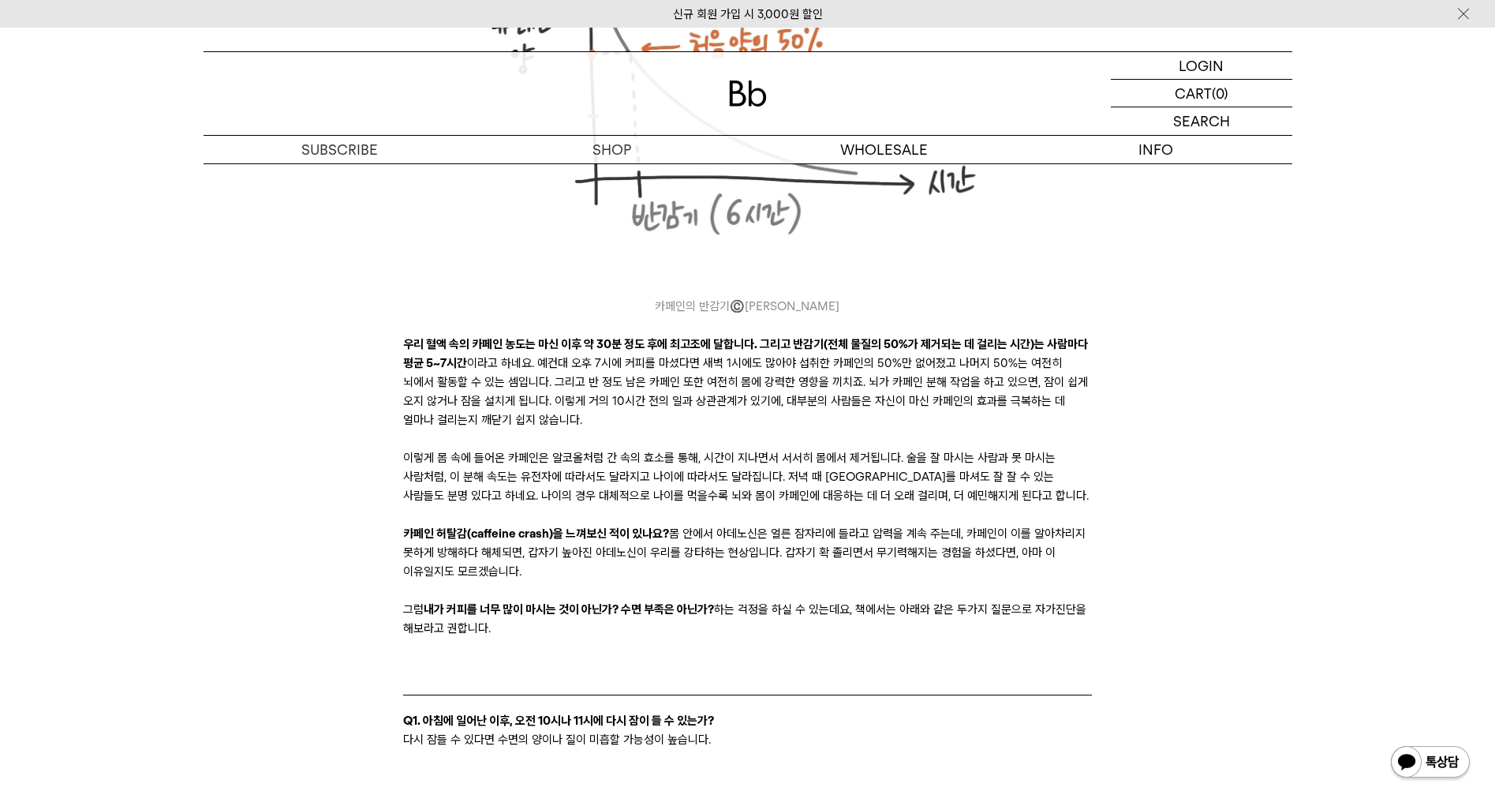
drag, startPoint x: 420, startPoint y: 549, endPoint x: 738, endPoint y: 585, distance: 320.0
click at [732, 581] on p "카페인 허탈감(caffeine crash)을 느껴보신 적이 있나요? 몸 안에서 아데노신은 얼른 잠자리에 들라고 압력을 계속 주는데, 카페인이 …" at bounding box center [747, 552] width 689 height 57
click at [773, 581] on p "카페인 허탈감(caffeine crash)을 느껴보신 적이 있나요? 몸 안에서 아데노신은 얼른 잠자리에 들라고 압력을 계속 주는데, 카페인이 …" at bounding box center [747, 552] width 689 height 57
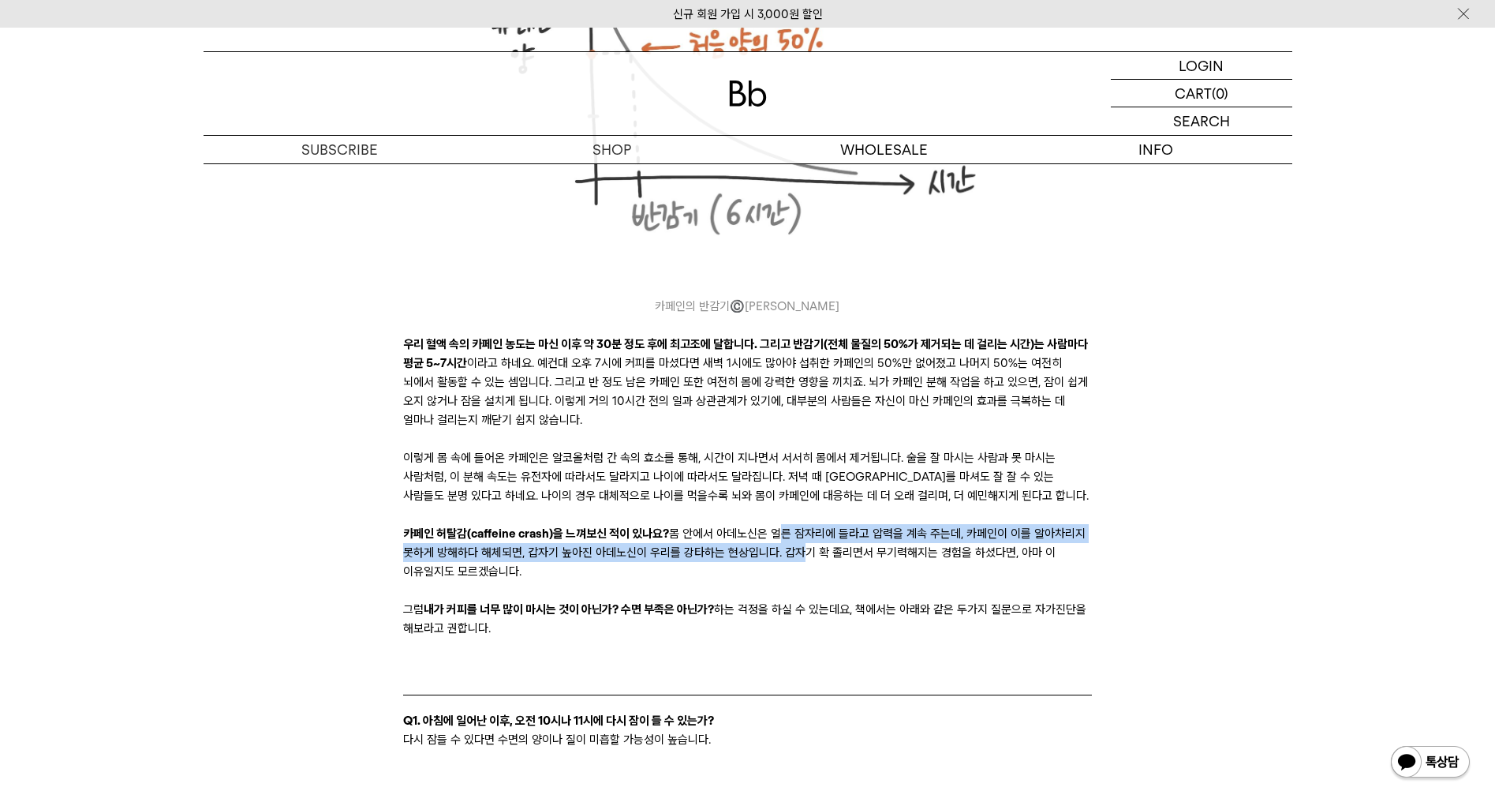
drag, startPoint x: 777, startPoint y: 550, endPoint x: 792, endPoint y: 583, distance: 36.1
click at [792, 581] on p "카페인 허탈감(caffeine crash)을 느껴보신 적이 있나요? 몸 안에서 아데노신은 얼른 잠자리에 들라고 압력을 계속 주는데, 카페인이 …" at bounding box center [747, 552] width 689 height 57
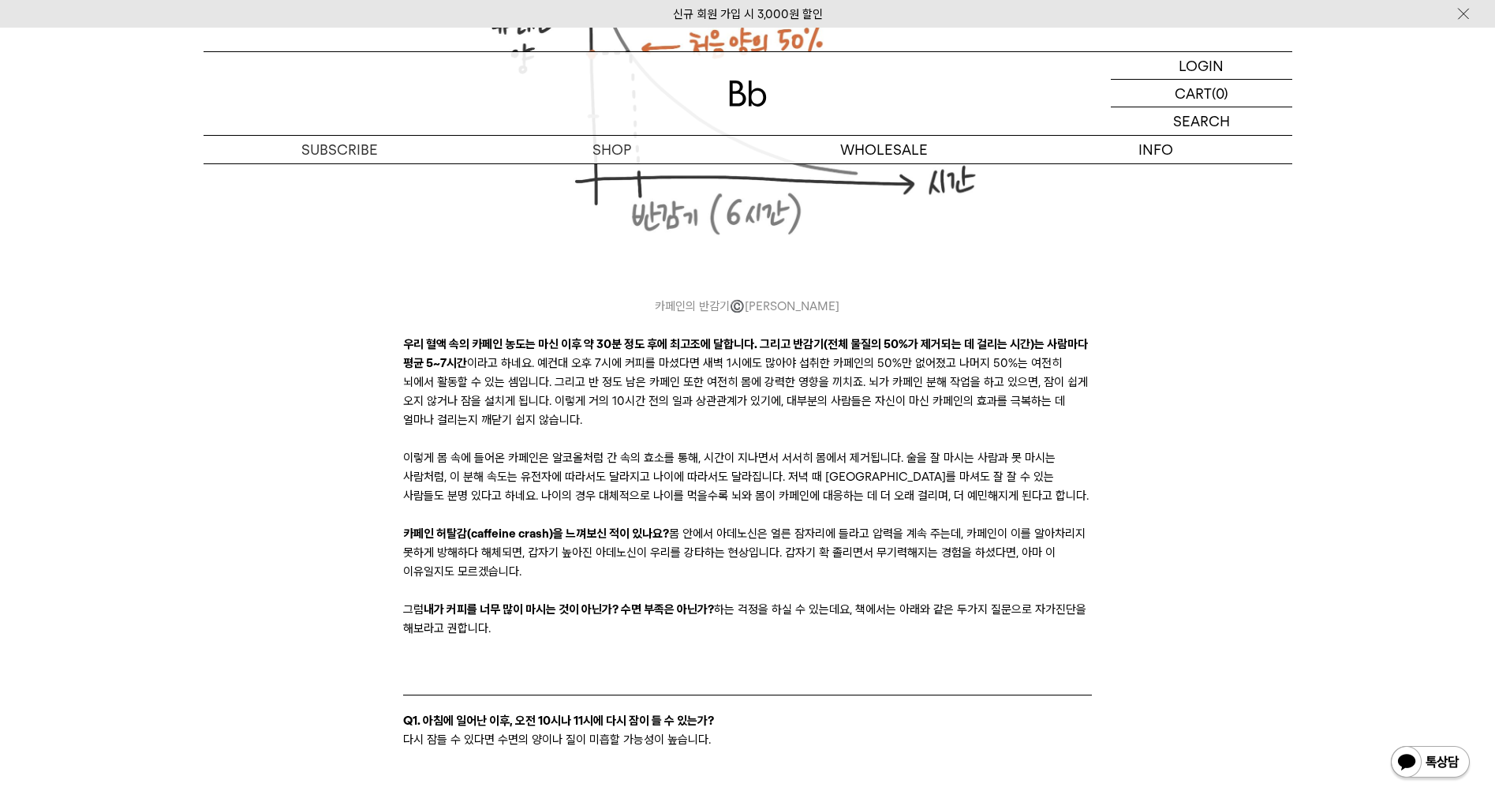
drag, startPoint x: 447, startPoint y: 573, endPoint x: 904, endPoint y: 584, distance: 457.8
click at [904, 581] on p "카페인 허탈감(caffeine crash)을 느껴보신 적이 있나요? 몸 안에서 아데노신은 얼른 잠자리에 들라고 압력을 계속 주는데, 카페인이 …" at bounding box center [747, 552] width 689 height 57
drag, startPoint x: 582, startPoint y: 619, endPoint x: 1035, endPoint y: 666, distance: 455.4
click at [956, 638] on p "그럼 내가 커피를 너무 많이 마시는 것이 아닌가? 수면 부족은 아닌가? 하는 걱정을 하실 수 있는데요, 책에서는 아래와 같은 두가지 질문으로 …" at bounding box center [747, 619] width 689 height 38
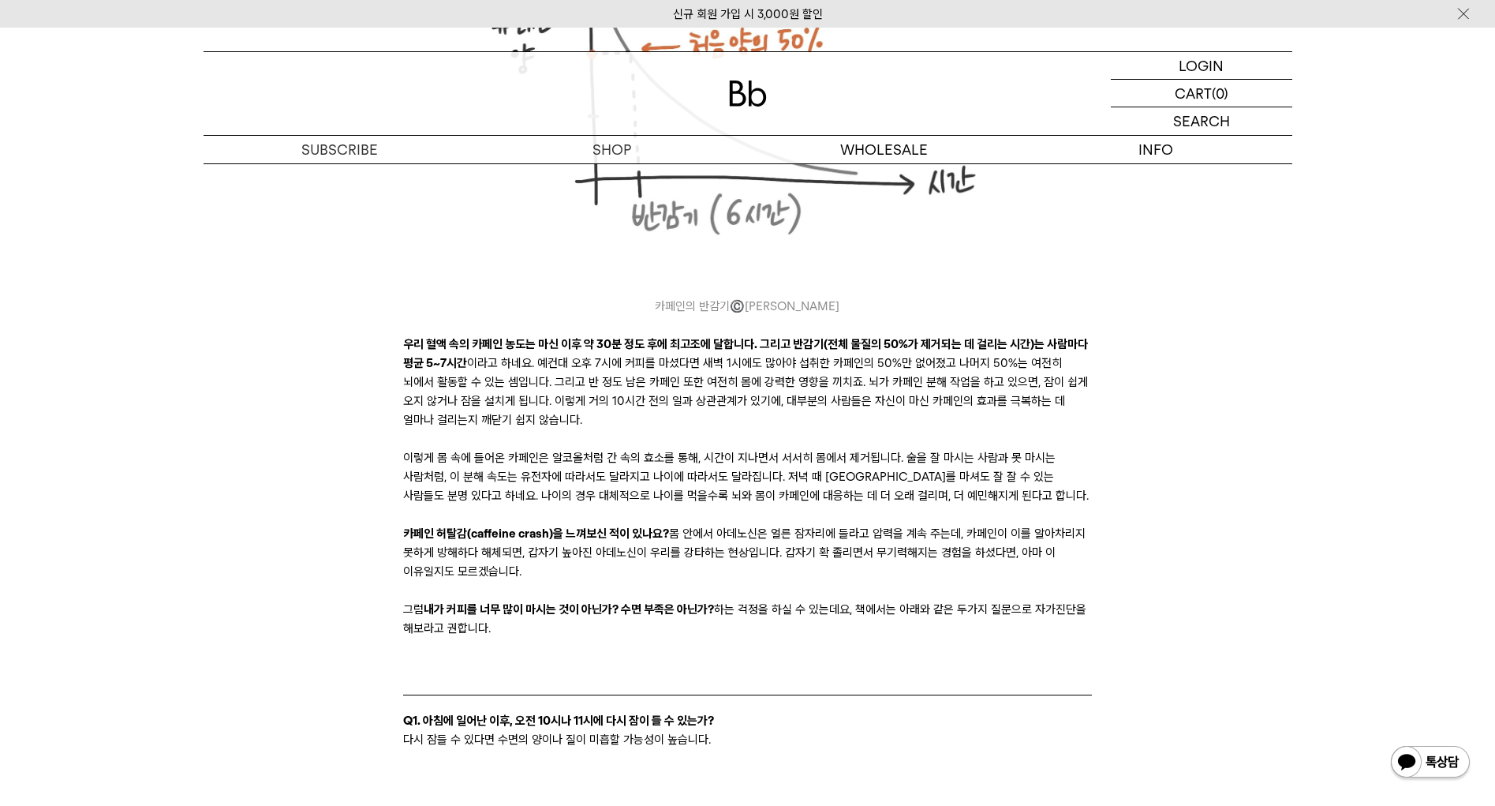
click at [1035, 657] on p at bounding box center [747, 647] width 689 height 19
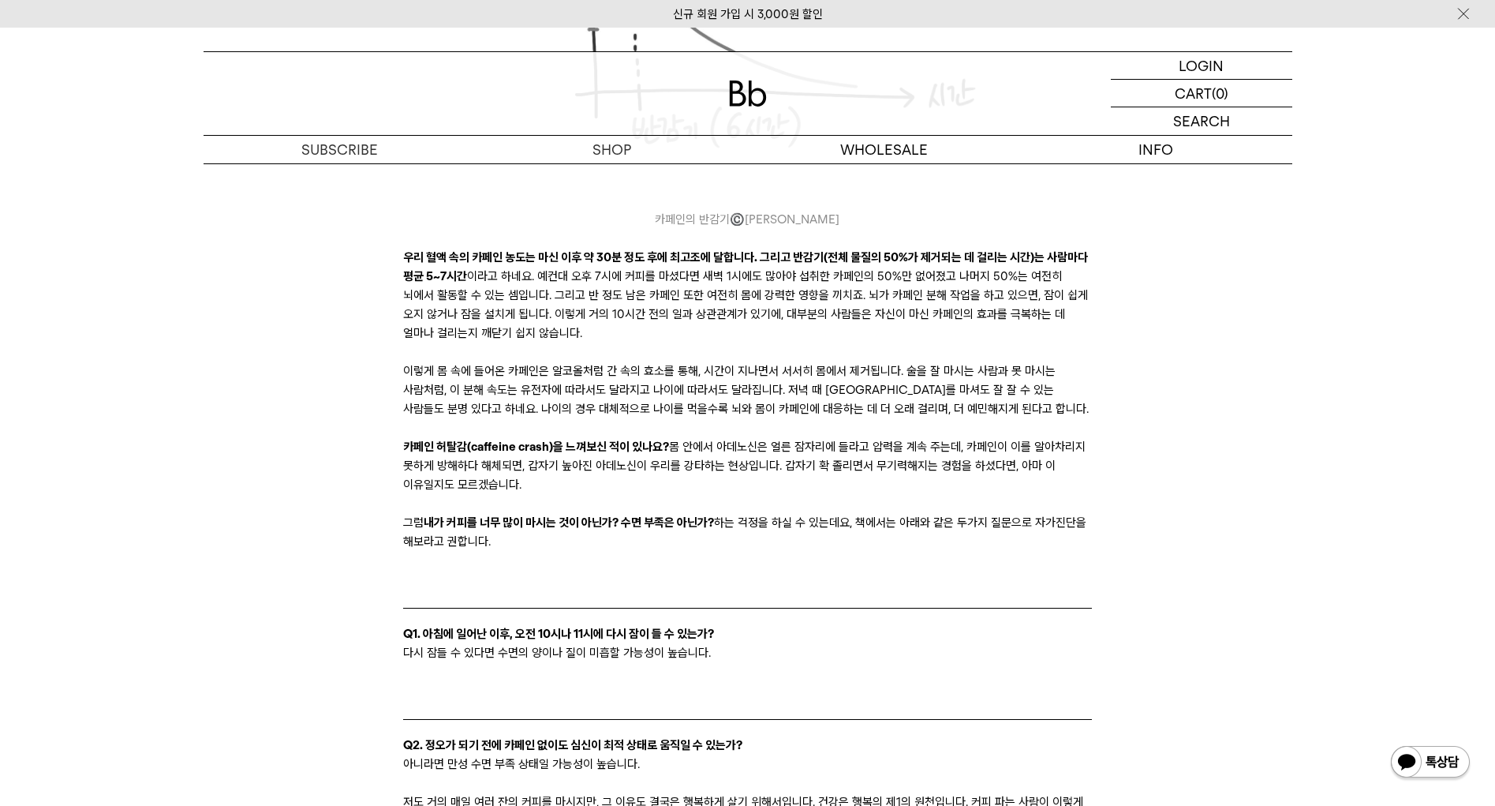
scroll to position [4735, 0]
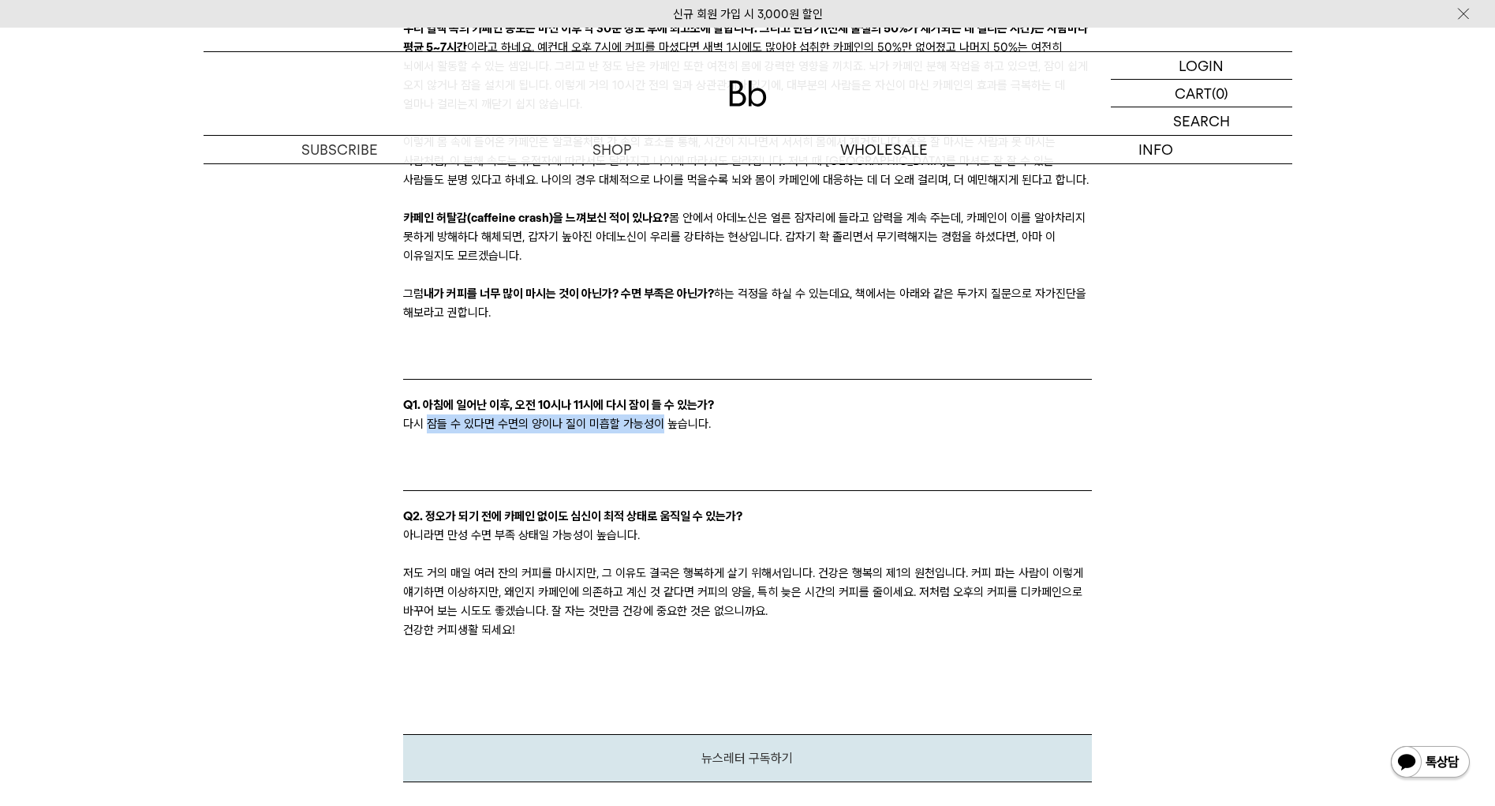
drag, startPoint x: 431, startPoint y: 440, endPoint x: 716, endPoint y: 440, distance: 284.9
click at [701, 433] on p "다시 잠들 수 있다면 수면의 양이나 질이 미흡할 가능성이 높습니다." at bounding box center [747, 423] width 689 height 19
click at [716, 433] on p "다시 잠들 수 있다면 수면의 양이나 질이 미흡할 가능성이 높습니다." at bounding box center [747, 423] width 689 height 19
drag, startPoint x: 445, startPoint y: 421, endPoint x: 664, endPoint y: 430, distance: 219.6
click at [642, 412] on strong "Q1. 아침에 일어난 이후, 오전 10시나 11시에 다시 잠이 들 수 있는가?" at bounding box center [558, 405] width 311 height 14
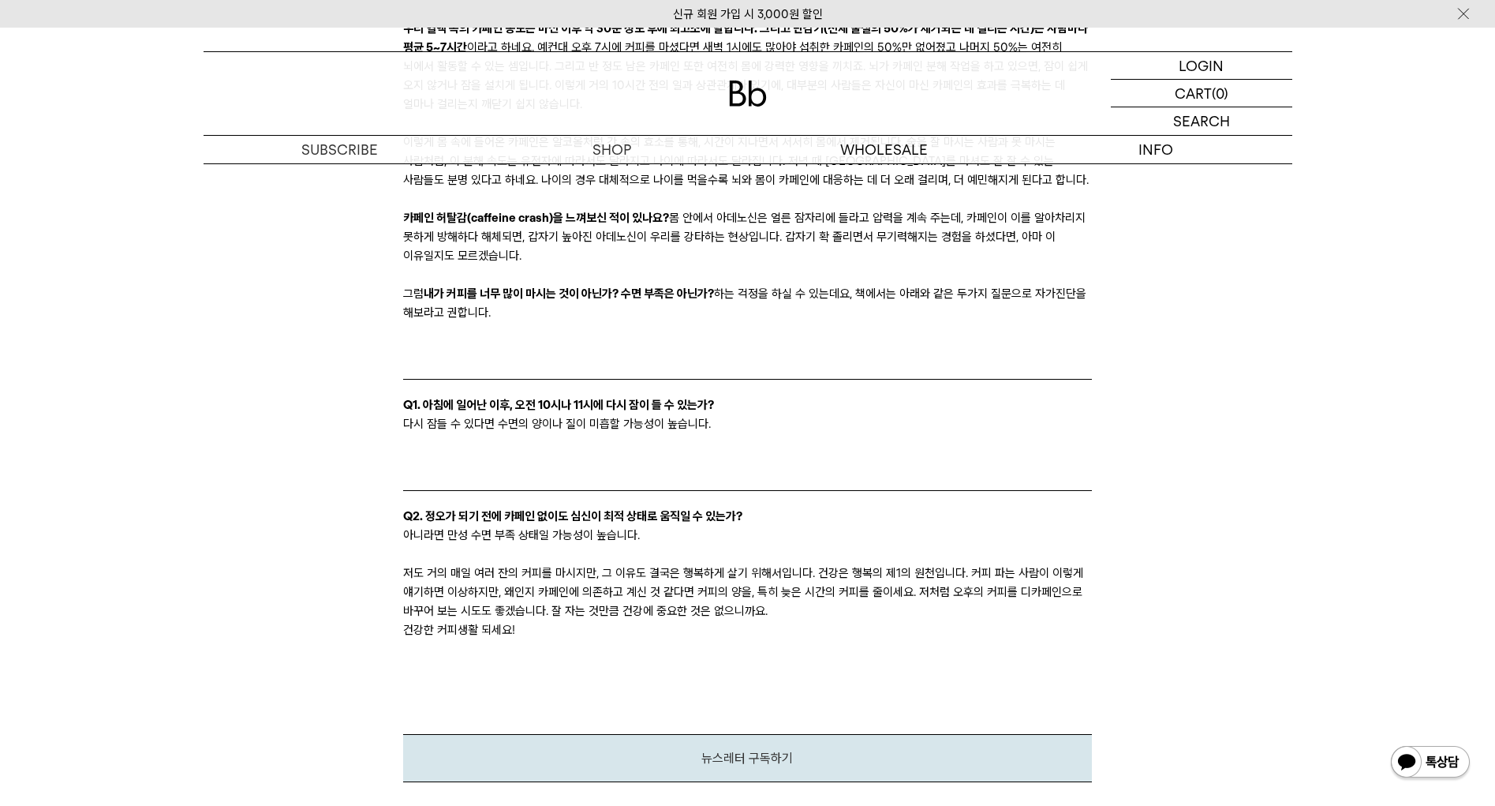
click at [664, 412] on strong "Q1. 아침에 일어난 이후, 오전 10시나 11시에 다시 잠이 들 수 있는가?" at bounding box center [558, 405] width 311 height 14
drag, startPoint x: 664, startPoint y: 440, endPoint x: 432, endPoint y: 440, distance: 231.2
click at [432, 433] on p "다시 잠들 수 있다면 수면의 양이나 질이 미흡할 가능성이 높습니다." at bounding box center [747, 423] width 689 height 19
drag, startPoint x: 448, startPoint y: 533, endPoint x: 702, endPoint y: 544, distance: 253.6
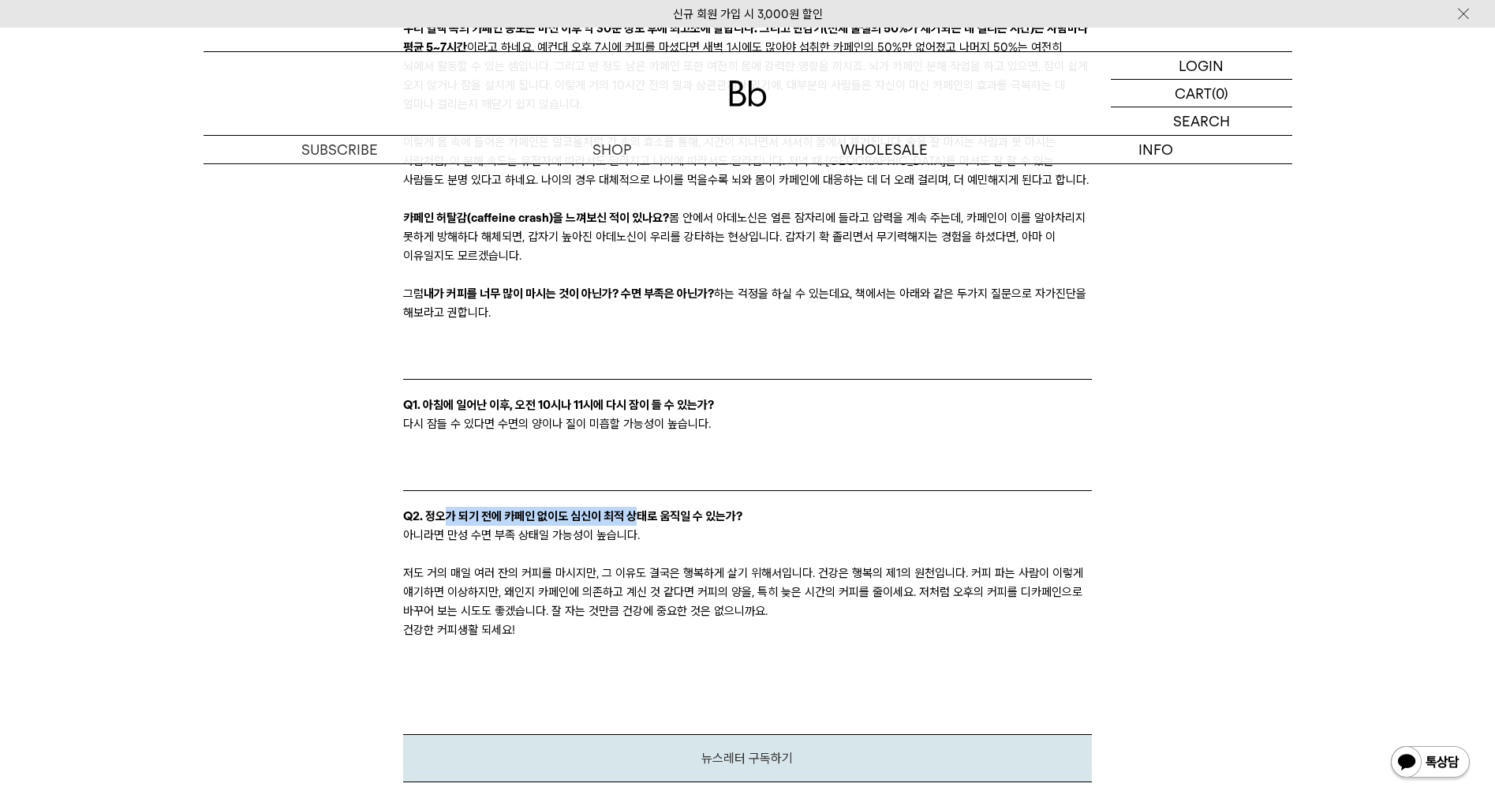
click at [655, 526] on p "Q2. 정오가 되기 전에 카페인 없이도 심신이 최적 상태로 움직일 수 있는가?" at bounding box center [747, 516] width 689 height 19
click at [702, 526] on p "Q2. 정오가 되기 전에 카페인 없이도 심신이 최적 상태로 움직일 수 있는가?" at bounding box center [747, 516] width 689 height 19
drag, startPoint x: 400, startPoint y: 552, endPoint x: 632, endPoint y: 563, distance: 232.3
click at [632, 545] on p "아니라면 만성 수면 부족 상태일 가능성이 높습니다." at bounding box center [747, 535] width 689 height 19
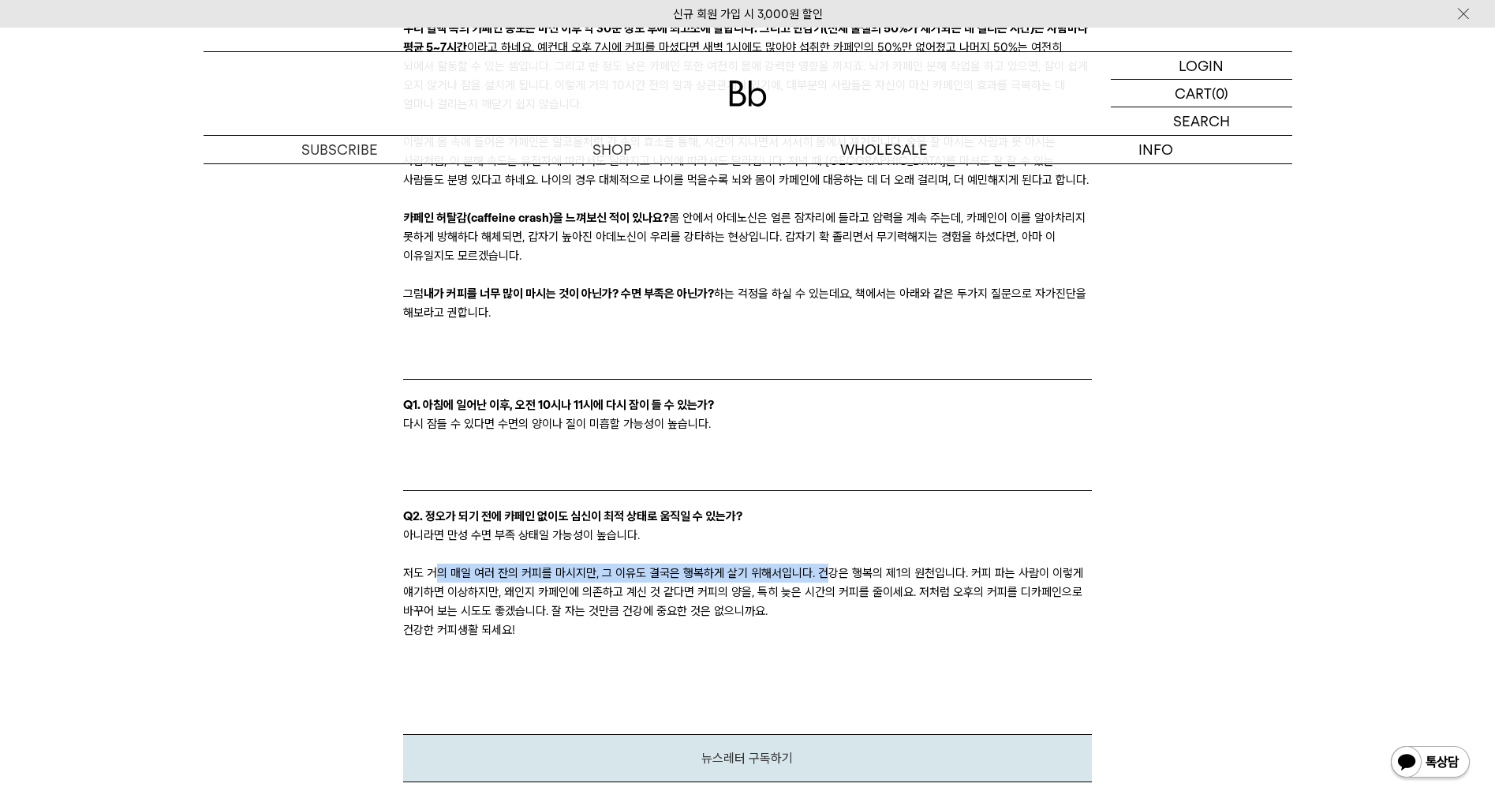
drag, startPoint x: 438, startPoint y: 590, endPoint x: 876, endPoint y: 590, distance: 438.0
click at [876, 590] on p "저도 거의 매일 여러 잔의 커피를 마시지만, 그 이유도 결국은 행복하게 살기 위해서입니다. 건강은 행복의 제1의 원천입니다. 커피 파는 사람이…" at bounding box center [747, 591] width 689 height 57
click at [911, 590] on p "저도 거의 매일 여러 잔의 커피를 마시지만, 그 이유도 결국은 행복하게 살기 위해서입니다. 건강은 행복의 제1의 원천입니다. 커피 파는 사람이…" at bounding box center [747, 591] width 689 height 57
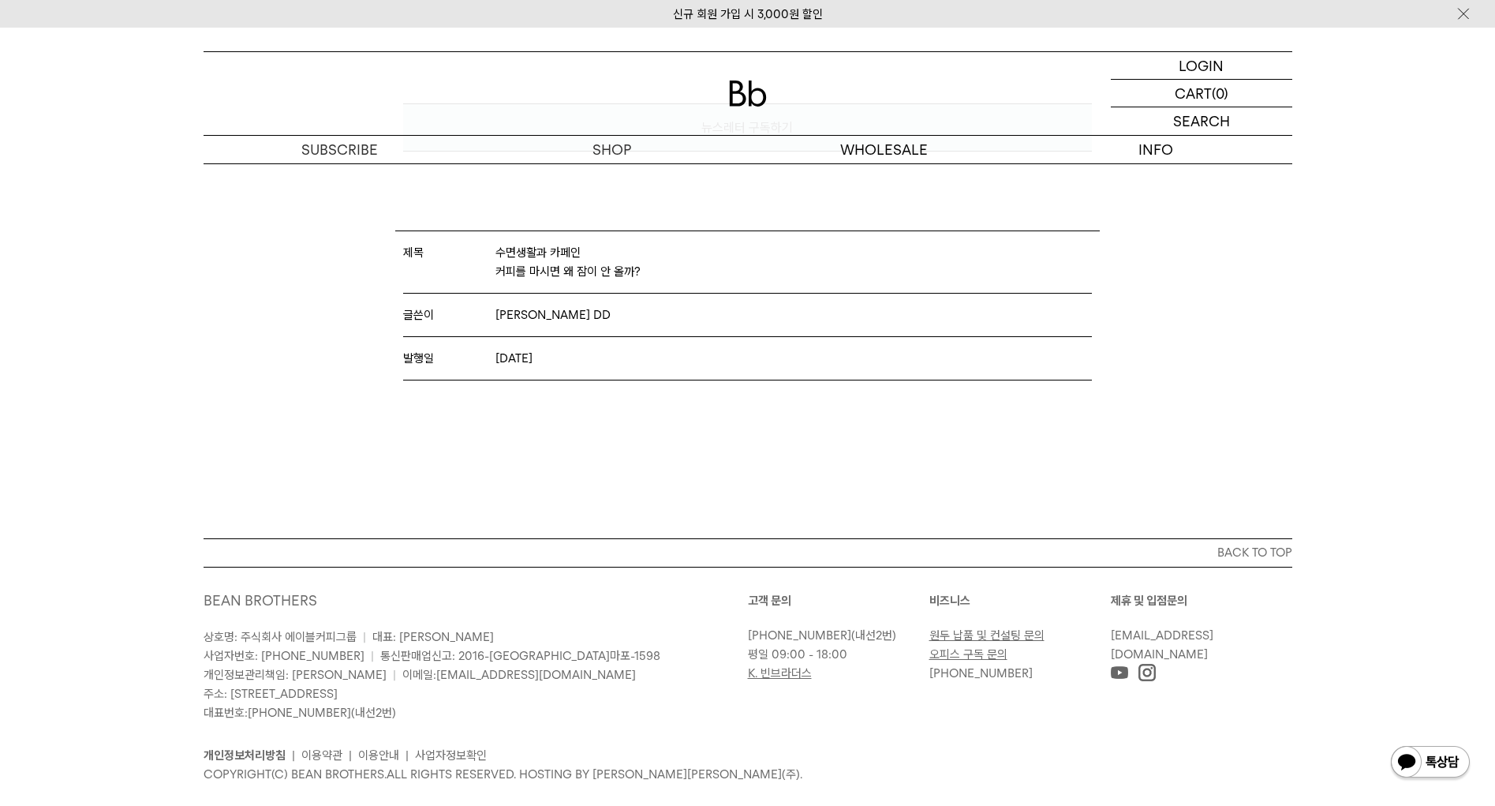
scroll to position [5366, 0]
